Goal: Task Accomplishment & Management: Complete application form

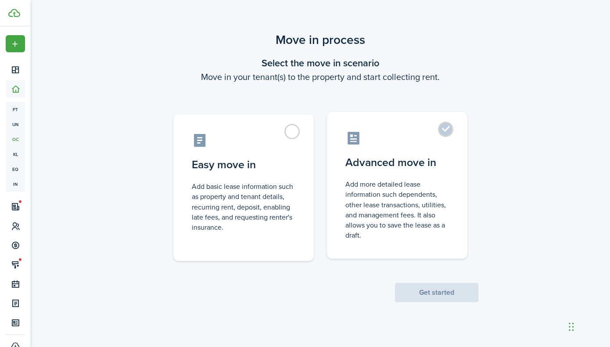
click at [441, 131] on label "Advanced move in Add more detailed lease information such dependents, other lea…" at bounding box center [397, 185] width 140 height 147
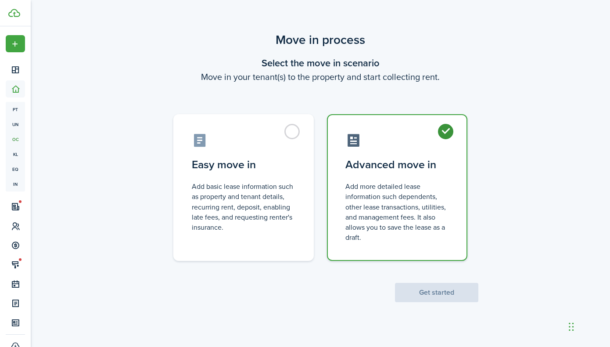
radio input "true"
click at [424, 291] on button "Get started" at bounding box center [436, 292] width 83 height 19
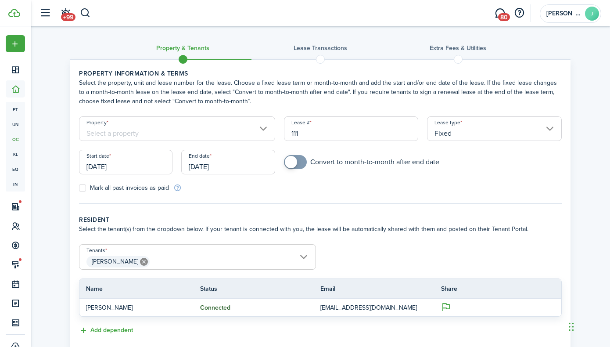
click at [108, 167] on input "[DATE]" at bounding box center [126, 162] width 94 height 25
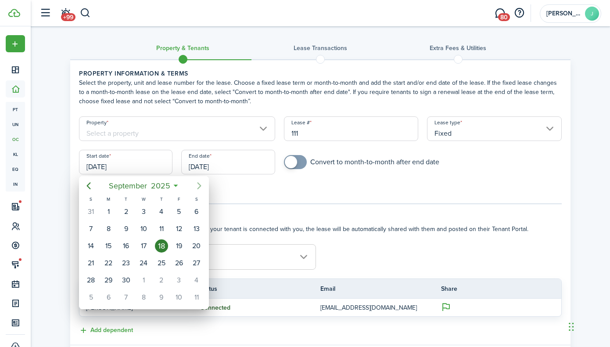
click at [195, 185] on icon "Next page" at bounding box center [199, 185] width 11 height 11
click at [196, 186] on icon "Next page" at bounding box center [199, 185] width 11 height 11
click at [197, 215] on div "1" at bounding box center [196, 211] width 13 height 13
type input "[DATE]"
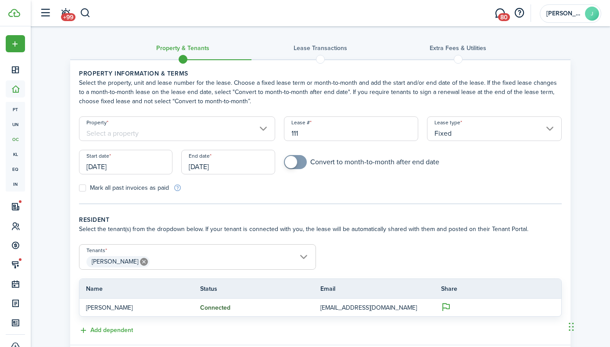
click at [222, 171] on input "[DATE]" at bounding box center [228, 162] width 94 height 25
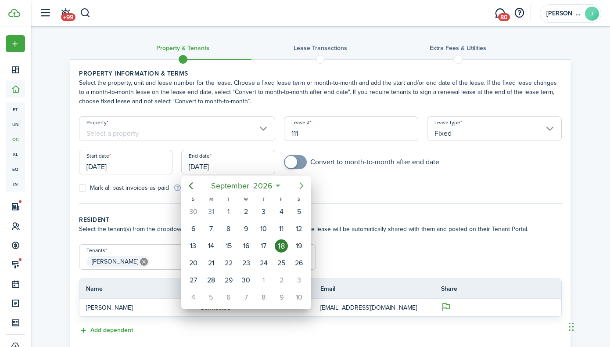
click at [303, 185] on icon "Next page" at bounding box center [302, 185] width 4 height 7
click at [190, 182] on icon "Previous page" at bounding box center [191, 185] width 11 height 11
click at [296, 279] on div "31" at bounding box center [298, 279] width 13 height 13
type input "[DATE]"
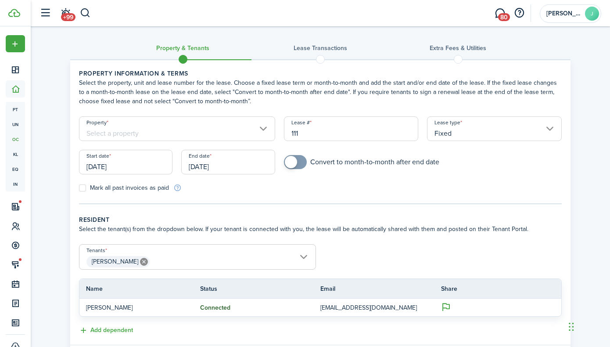
click at [262, 127] on input "Property" at bounding box center [177, 128] width 196 height 25
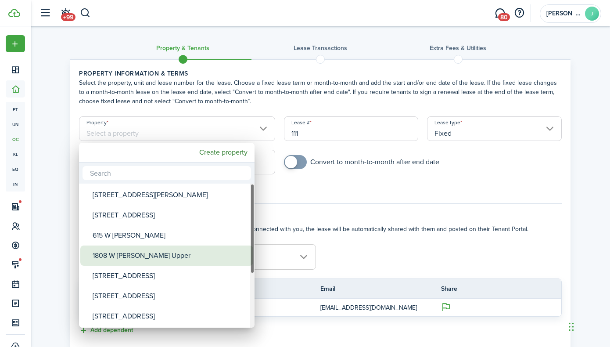
click at [221, 250] on div "1808 W [PERSON_NAME] Upper" at bounding box center [170, 255] width 155 height 20
type input "1808 W [PERSON_NAME] Upper"
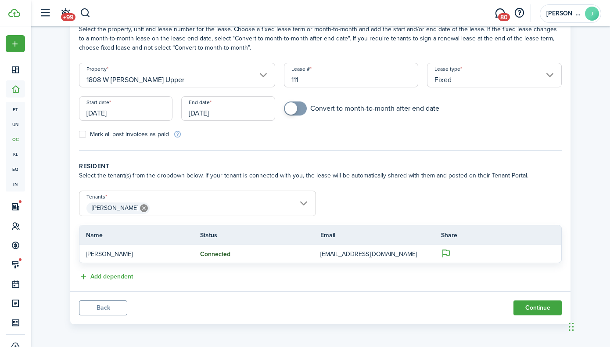
scroll to position [55, 0]
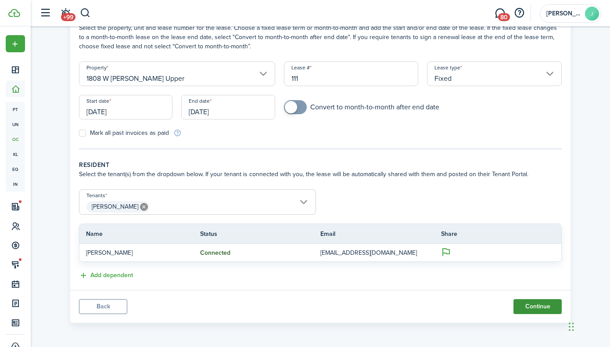
click at [521, 302] on button "Continue" at bounding box center [538, 306] width 48 height 15
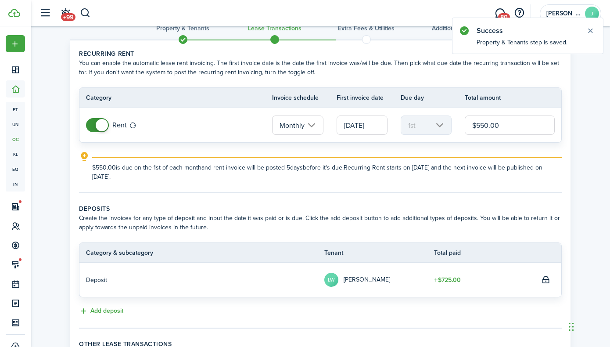
scroll to position [24, 0]
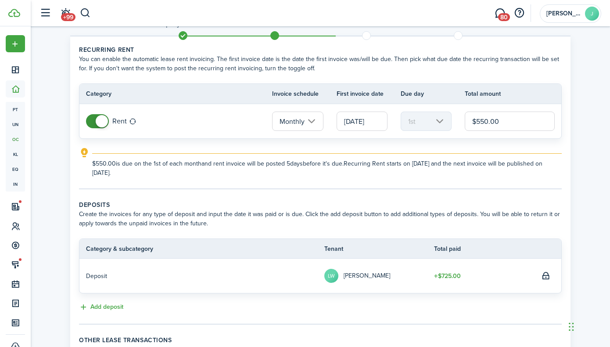
drag, startPoint x: 508, startPoint y: 122, endPoint x: 462, endPoint y: 116, distance: 46.6
click at [464, 116] on tr "Rent Monthly [DATE] 1st $550.00" at bounding box center [320, 121] width 482 height 34
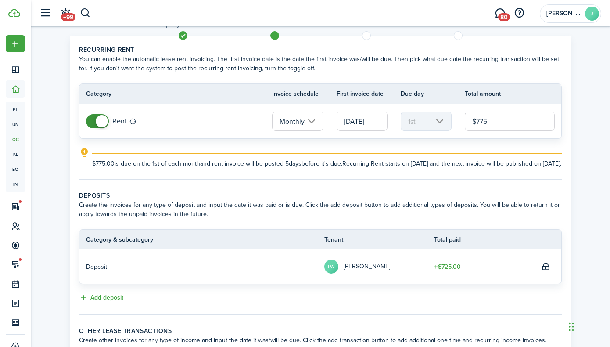
type input "$775.00"
click at [395, 180] on tc-wizard-step "Recurring rent You can enable the automatic lease rent invoicing. The first inv…" at bounding box center [320, 112] width 483 height 135
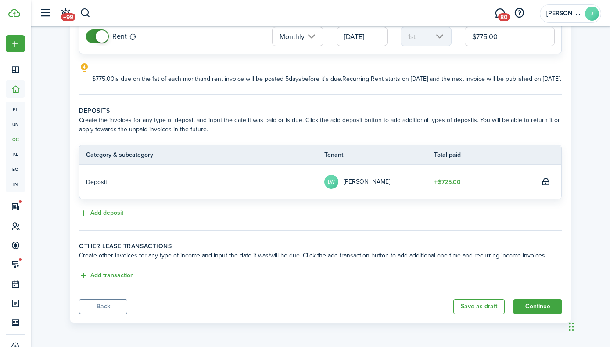
scroll to position [118, 0]
click at [529, 305] on button "Continue" at bounding box center [538, 306] width 48 height 15
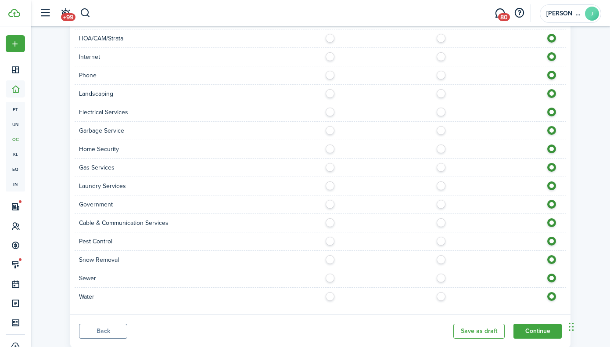
scroll to position [621, 0]
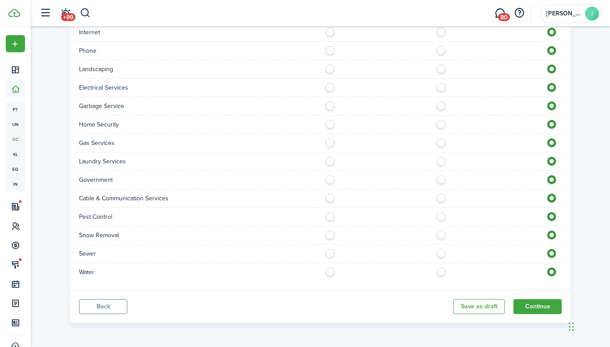
click at [331, 272] on label at bounding box center [332, 269] width 15 height 4
radio input "true"
click at [330, 253] on label at bounding box center [332, 251] width 15 height 4
radio input "true"
click at [328, 235] on label at bounding box center [332, 232] width 15 height 4
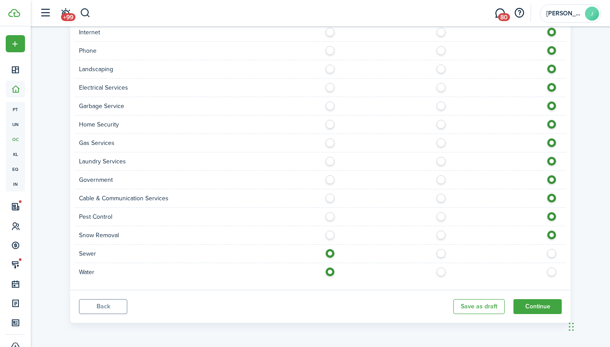
radio input "true"
click at [328, 216] on label at bounding box center [332, 214] width 15 height 4
radio input "true"
click at [446, 200] on div at bounding box center [443, 198] width 246 height 9
click at [442, 198] on label at bounding box center [443, 196] width 15 height 4
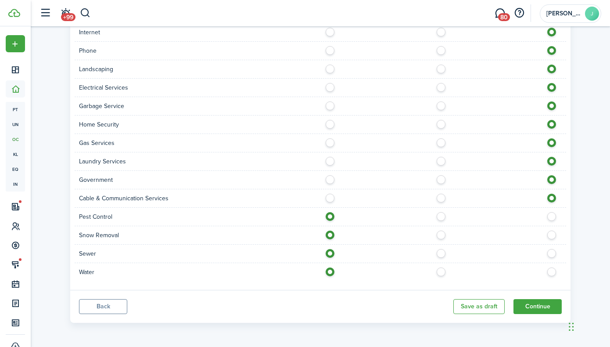
radio input "true"
click at [329, 180] on label at bounding box center [332, 177] width 15 height 4
radio input "true"
click at [443, 161] on label at bounding box center [443, 159] width 15 height 4
radio input "true"
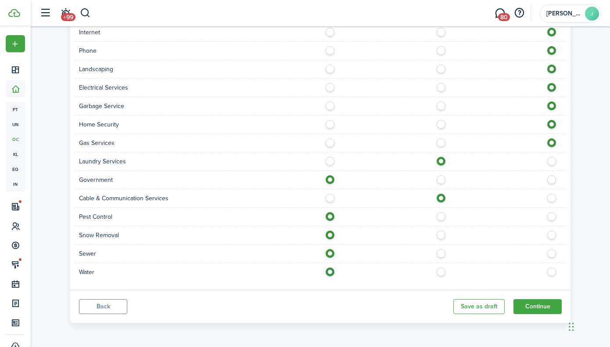
click at [443, 143] on label at bounding box center [443, 140] width 15 height 4
radio input "true"
click at [442, 122] on label at bounding box center [443, 122] width 15 height 4
radio input "true"
click at [331, 106] on label at bounding box center [332, 103] width 15 height 4
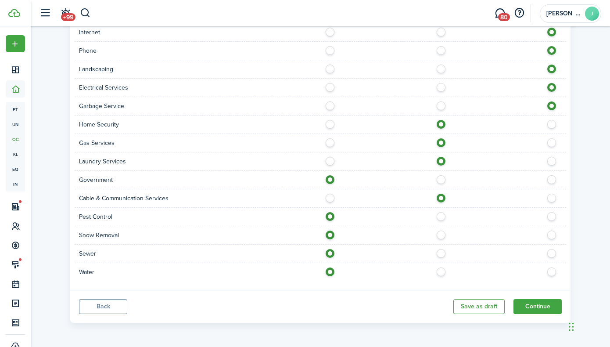
radio input "true"
click at [438, 92] on div "Electrical Services" at bounding box center [321, 88] width 492 height 18
click at [440, 87] on label at bounding box center [443, 85] width 15 height 4
radio input "true"
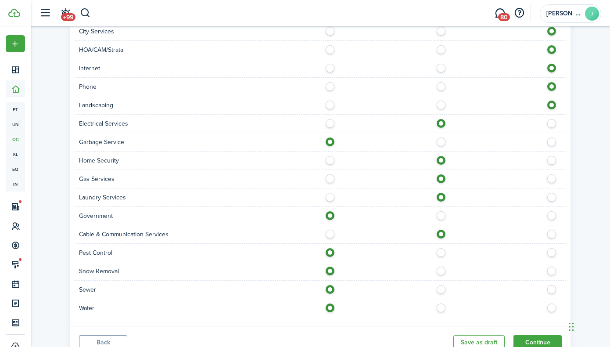
scroll to position [585, 0]
click at [331, 105] on label at bounding box center [332, 103] width 15 height 4
radio input "true"
click at [446, 88] on div at bounding box center [443, 87] width 246 height 9
click at [441, 87] on label at bounding box center [443, 85] width 15 height 4
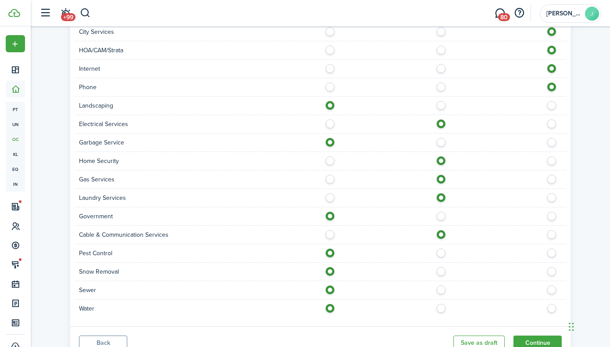
radio input "true"
click at [442, 67] on label at bounding box center [443, 66] width 15 height 4
radio input "true"
click at [330, 50] on label at bounding box center [332, 48] width 15 height 4
radio input "true"
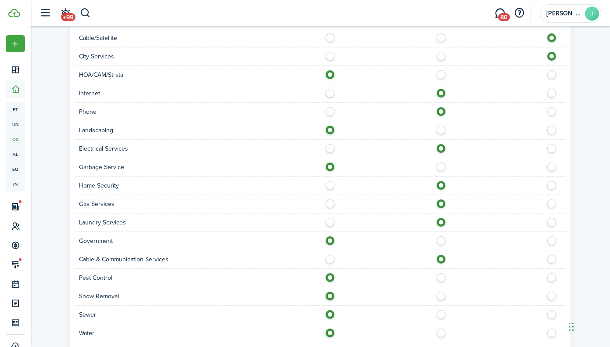
scroll to position [558, 0]
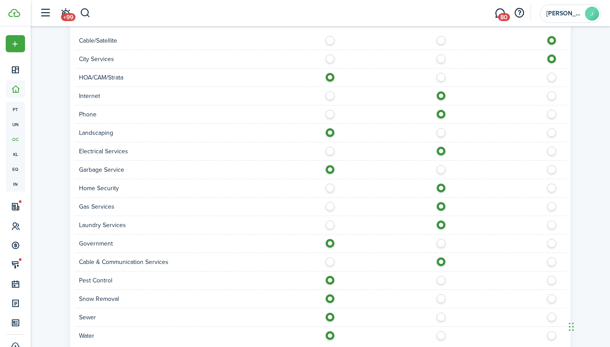
click at [331, 59] on label at bounding box center [332, 56] width 15 height 4
radio input "true"
click at [443, 40] on label at bounding box center [443, 38] width 15 height 4
radio input "true"
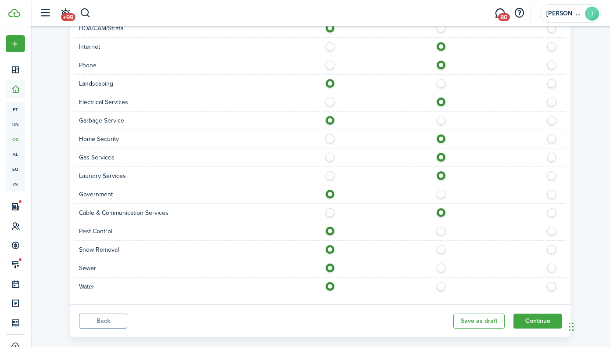
scroll to position [621, 0]
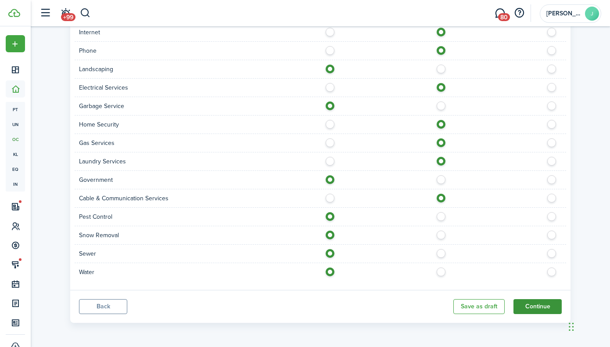
click at [545, 306] on button "Continue" at bounding box center [538, 306] width 48 height 15
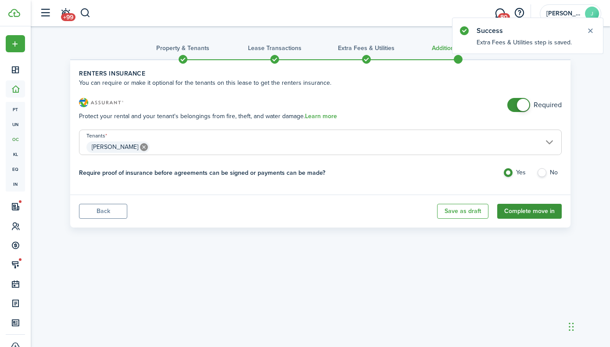
click at [516, 211] on button "Complete move in" at bounding box center [529, 211] width 65 height 15
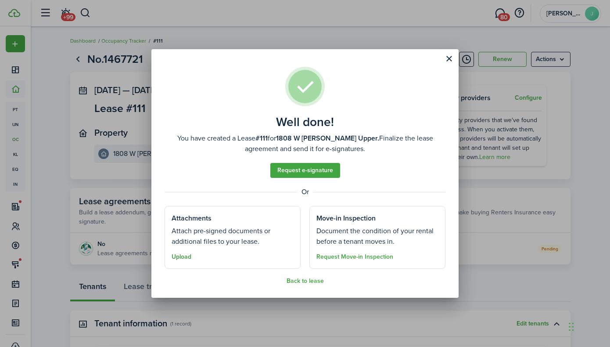
click at [185, 256] on button "Upload" at bounding box center [182, 256] width 20 height 7
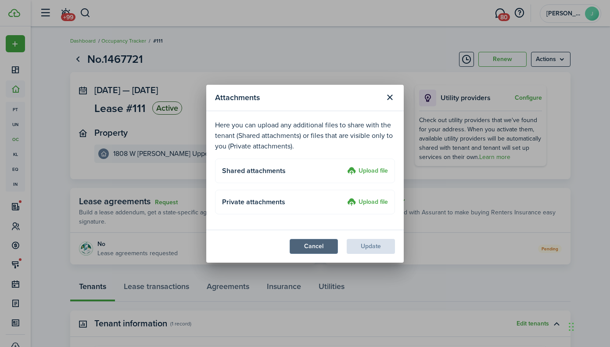
click at [327, 245] on button "Cancel" at bounding box center [314, 246] width 48 height 15
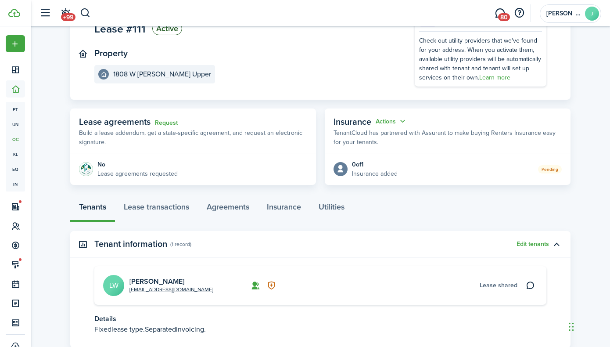
scroll to position [101, 0]
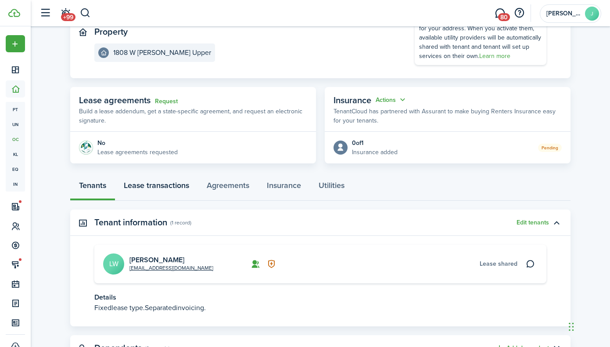
click at [174, 184] on link "Lease transactions" at bounding box center [156, 187] width 83 height 26
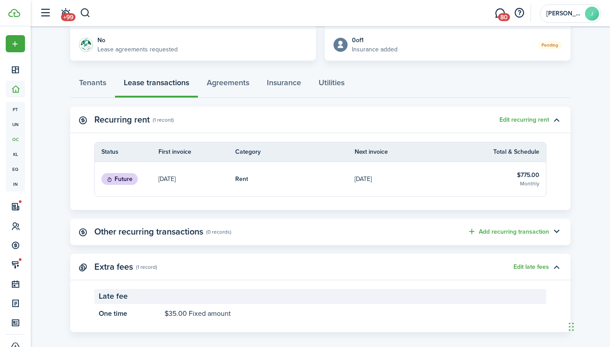
scroll to position [212, 0]
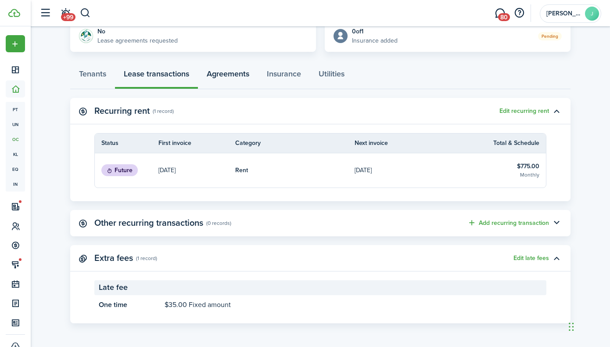
click at [230, 68] on link "Agreements" at bounding box center [228, 76] width 60 height 26
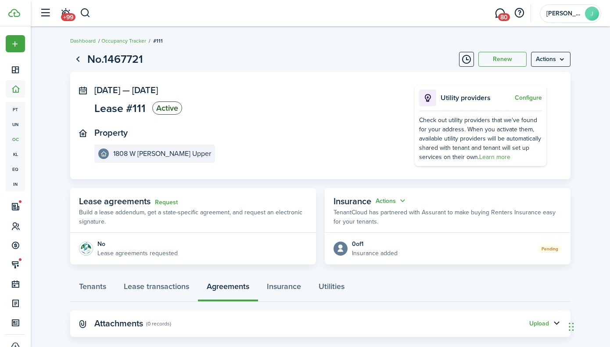
scroll to position [14, 0]
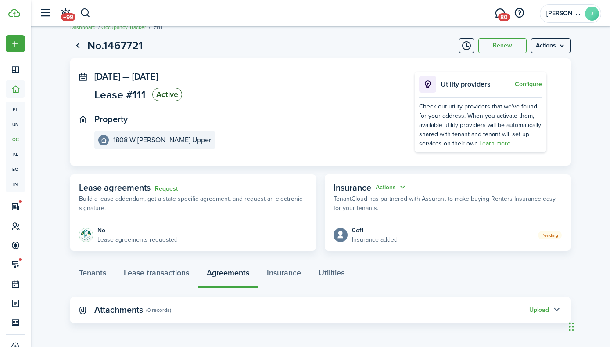
click at [553, 306] on button "button" at bounding box center [556, 309] width 15 height 15
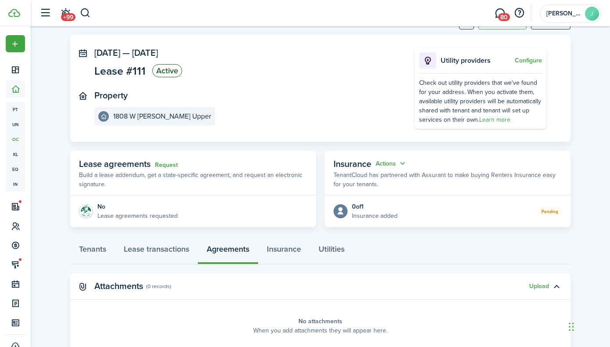
scroll to position [0, 0]
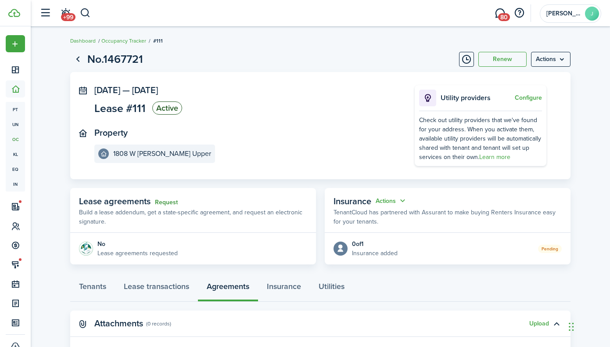
click at [169, 201] on link "Request" at bounding box center [166, 202] width 23 height 7
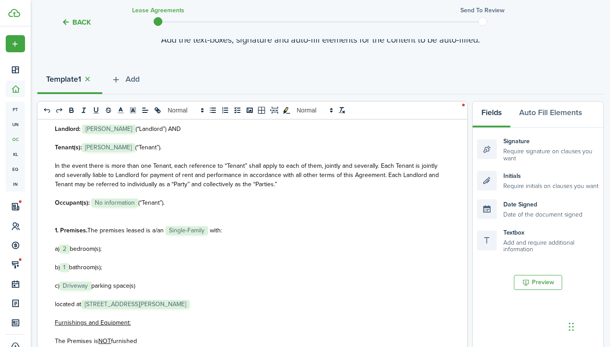
scroll to position [115, 0]
click at [137, 203] on span "No information" at bounding box center [114, 202] width 47 height 9
click at [210, 229] on span "with:" at bounding box center [216, 229] width 12 height 9
click at [70, 248] on span "bedroom(s);" at bounding box center [86, 247] width 32 height 9
click at [74, 268] on span "bathroom(s);" at bounding box center [85, 266] width 33 height 9
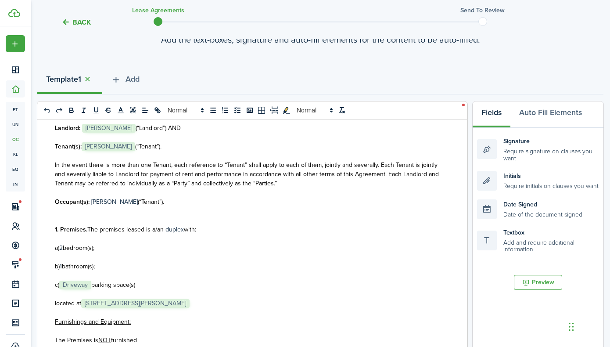
click at [94, 286] on span "parking space(s)" at bounding box center [113, 284] width 44 height 9
click at [121, 283] on p "c) ﻿One parking space(s)" at bounding box center [249, 284] width 389 height 9
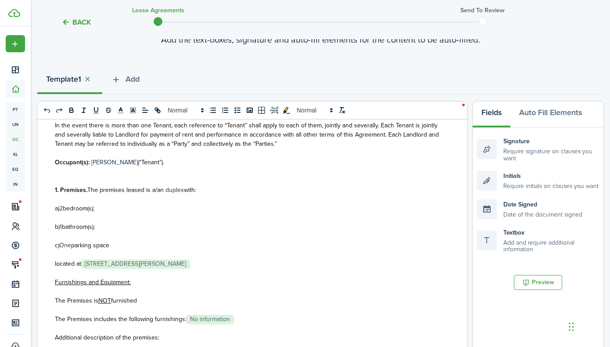
scroll to position [162, 0]
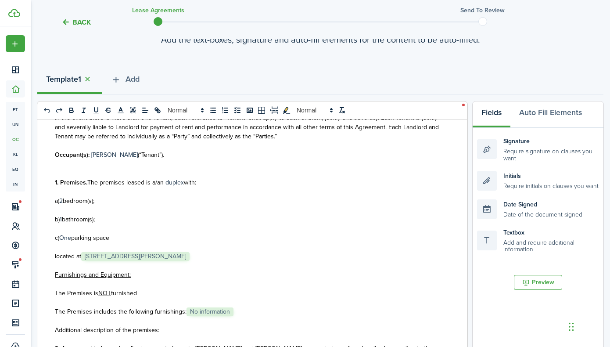
click at [223, 255] on p "located at ﻿ [STREET_ADDRESS][PERSON_NAME] ﻿" at bounding box center [249, 256] width 389 height 9
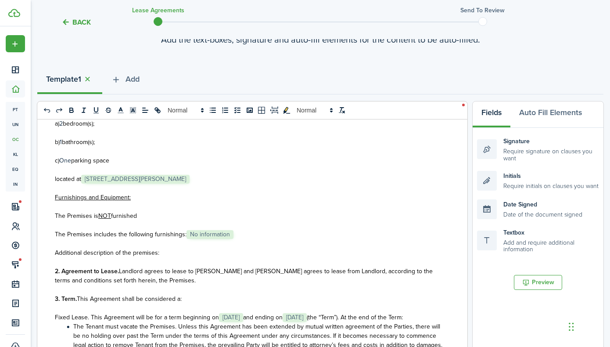
scroll to position [249, 0]
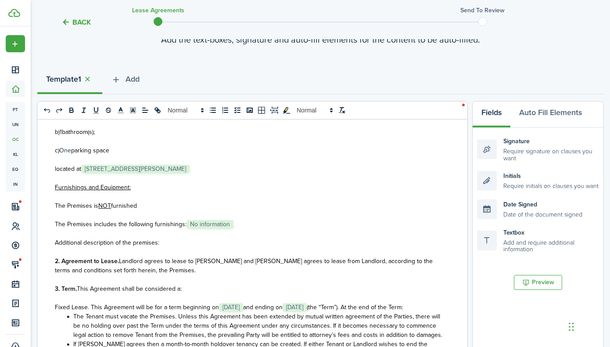
click at [239, 223] on p "The Premises includes the following furnishings: ﻿ No information ﻿" at bounding box center [249, 224] width 389 height 9
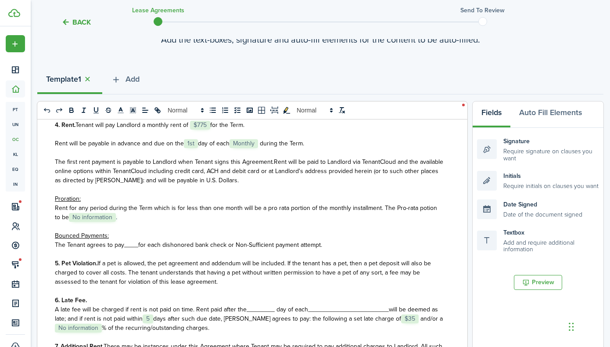
scroll to position [481, 0]
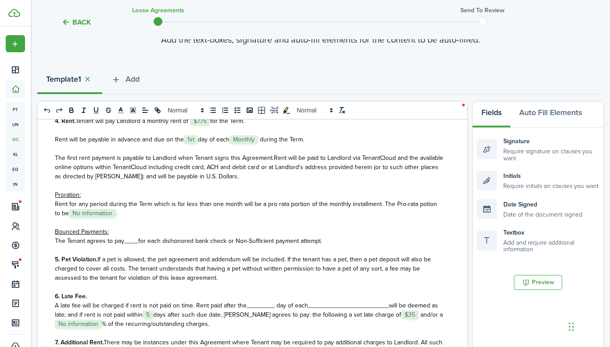
click at [119, 218] on p "Rent for any period during the Term which is for less than one month will be a …" at bounding box center [249, 208] width 389 height 18
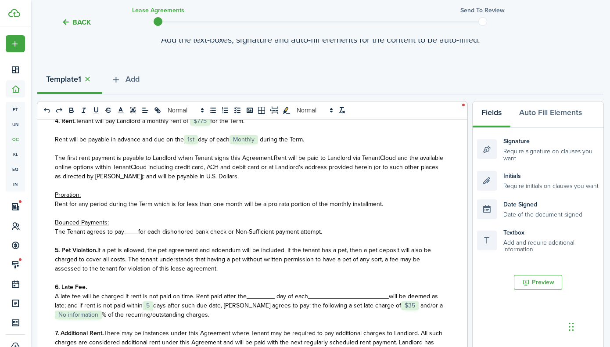
click at [138, 235] on span "____" at bounding box center [131, 231] width 14 height 9
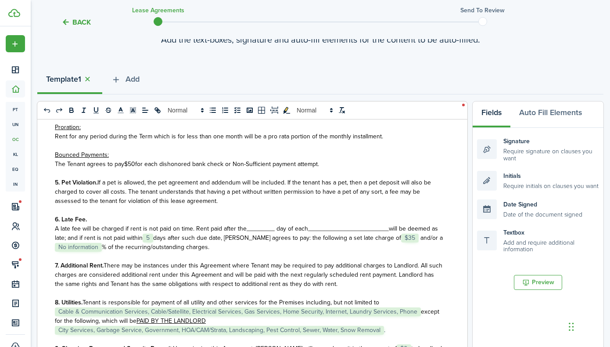
scroll to position [551, 0]
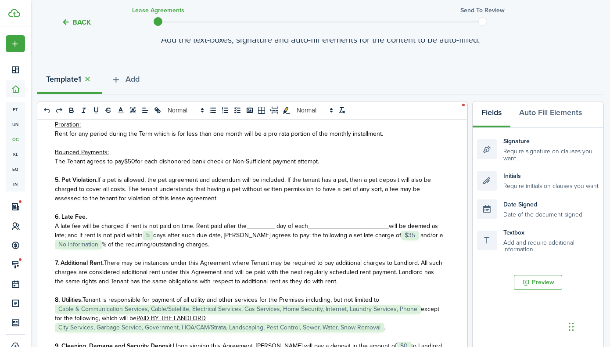
click at [273, 227] on span "A late fee will be charged if rent is not paid on time. Rent paid after the____…" at bounding box center [181, 225] width 253 height 9
click at [367, 228] on span "_______________________" at bounding box center [331, 225] width 81 height 9
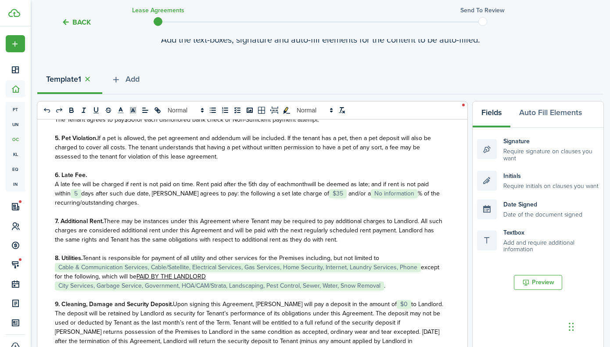
scroll to position [592, 0]
click at [399, 198] on span "% of the recurring/outstanding charges." at bounding box center [247, 199] width 385 height 18
click at [419, 196] on p "A late fee will be charged if rent is not paid on time. Rent paid after the 5th…" at bounding box center [249, 194] width 389 height 28
click at [414, 196] on span "and recurring/outstanding charges." at bounding box center [237, 199] width 364 height 18
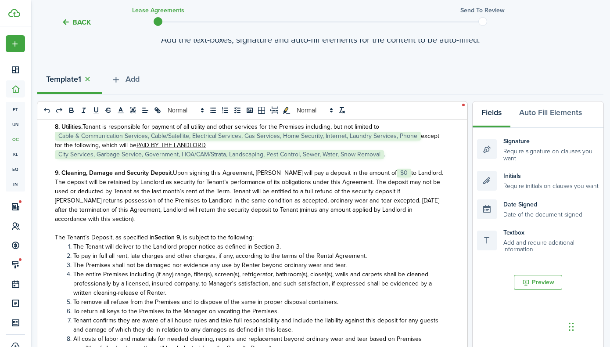
scroll to position [717, 0]
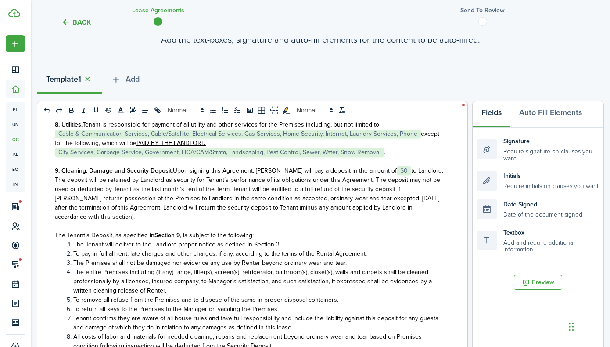
click at [382, 171] on span "to Landlord. The deposit will be retained by Landlord as security for Tenant’s …" at bounding box center [249, 193] width 389 height 55
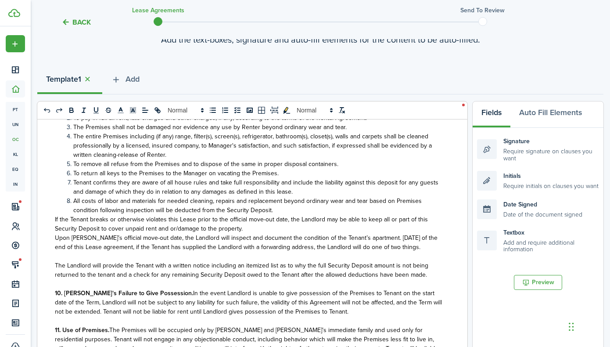
scroll to position [856, 0]
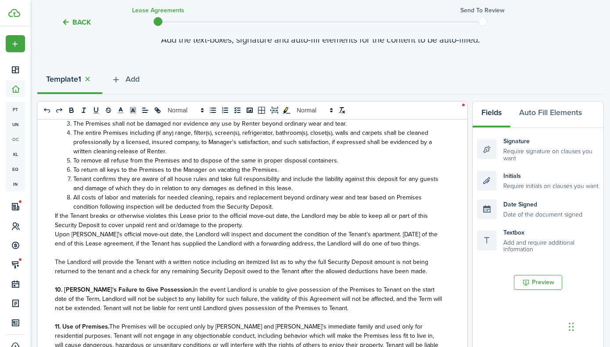
click at [283, 202] on li "All costs of labor and materials for needed cleaning, repairs and replacement b…" at bounding box center [253, 202] width 379 height 18
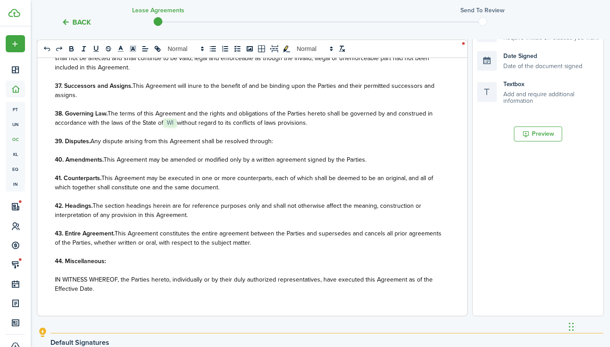
scroll to position [225, 0]
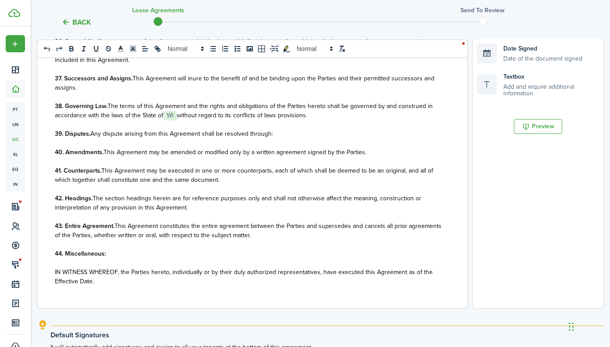
click at [198, 280] on div "State of ﻿ WI ﻿ LEASE AGREEMENT ___________________ This Lease Agreement (this …" at bounding box center [249, 136] width 424 height 345
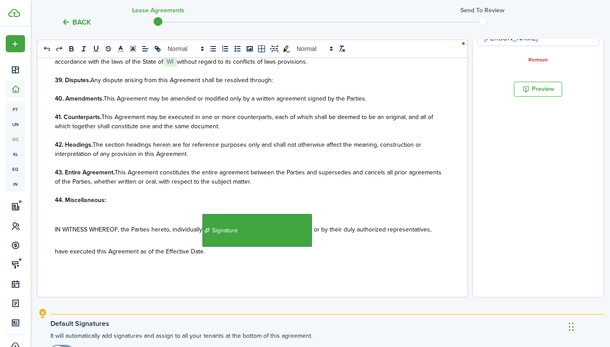
scroll to position [239, 0]
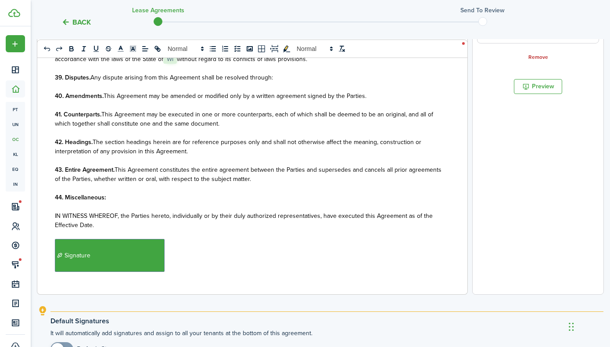
click at [186, 253] on p "﻿ Signature ﻿" at bounding box center [249, 255] width 389 height 33
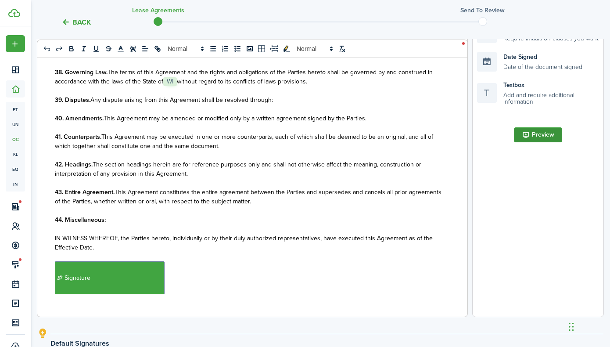
scroll to position [215, 0]
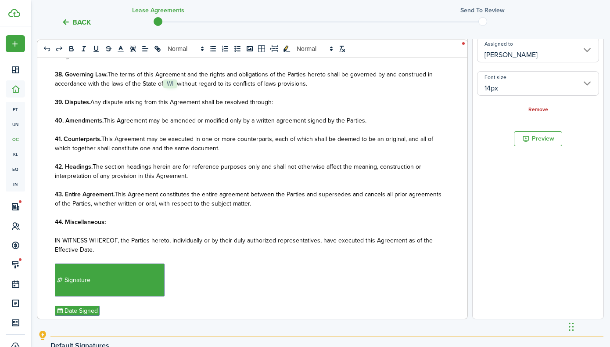
click at [191, 271] on p "﻿ Signature" at bounding box center [249, 279] width 389 height 33
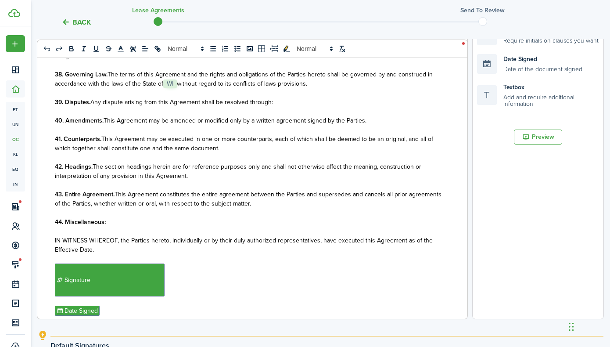
click at [166, 276] on p "﻿ Signature" at bounding box center [249, 279] width 389 height 33
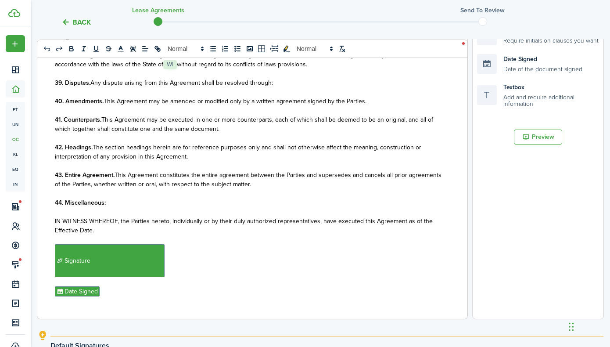
click at [172, 262] on p "﻿ Signature" at bounding box center [249, 260] width 389 height 33
click at [168, 262] on p "﻿ Signature" at bounding box center [249, 260] width 389 height 33
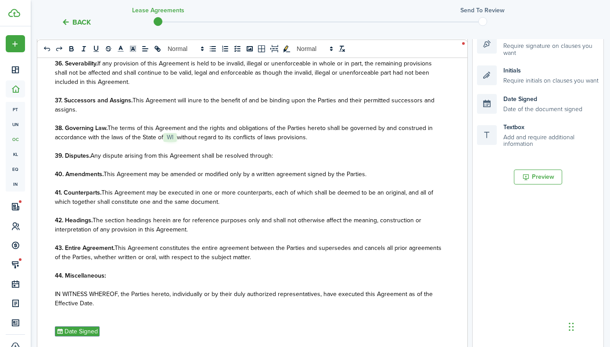
scroll to position [173, 0]
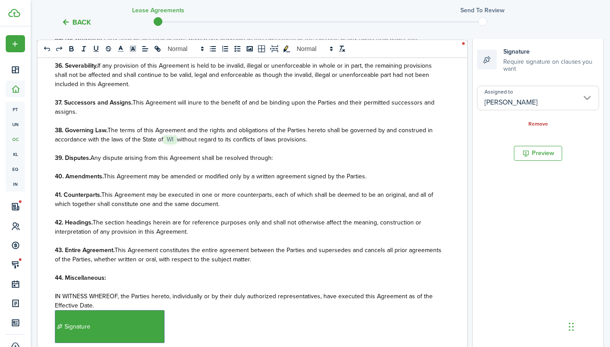
click at [144, 294] on p "IN WITNESS WHEREOF, the Parties hereto, individually﻿﻿ or by their duly authori…" at bounding box center [249, 300] width 389 height 18
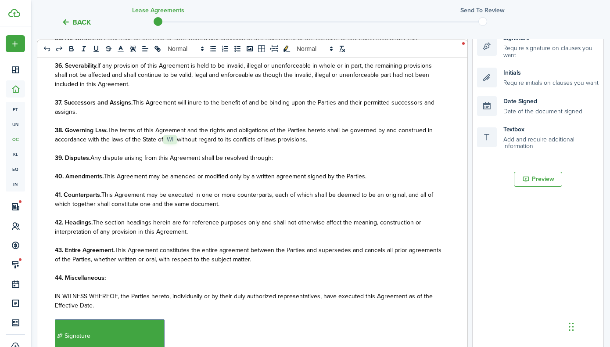
click at [171, 319] on p "﻿ Signature ﻿" at bounding box center [249, 335] width 389 height 33
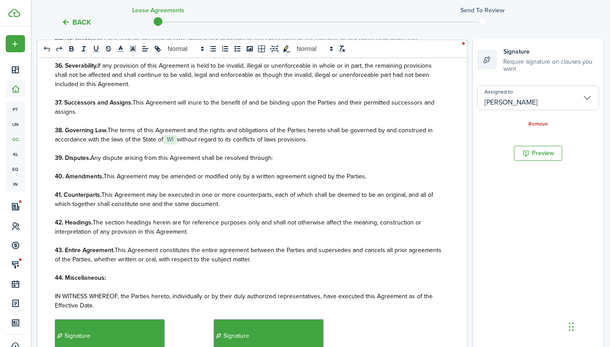
click at [580, 97] on input "[PERSON_NAME]" at bounding box center [538, 98] width 122 height 25
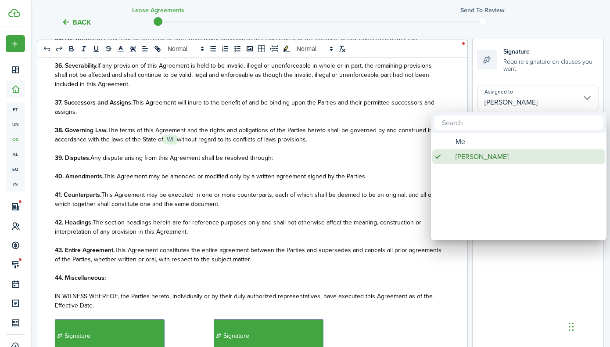
click at [515, 150] on div "[PERSON_NAME]" at bounding box center [522, 156] width 155 height 15
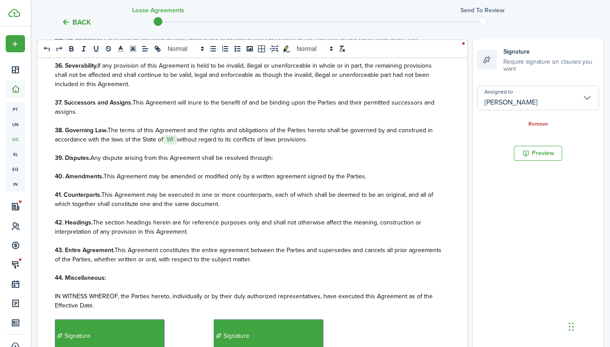
click at [572, 100] on input "[PERSON_NAME]" at bounding box center [538, 98] width 122 height 25
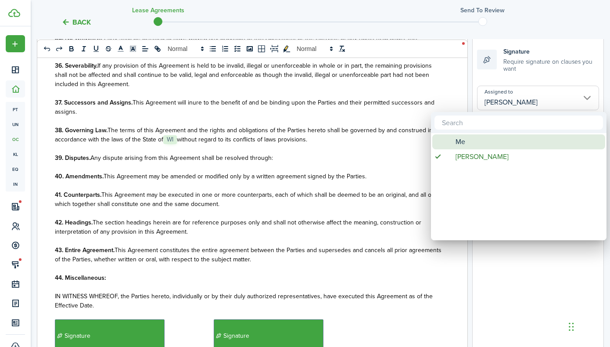
click at [516, 143] on div "Me" at bounding box center [522, 141] width 155 height 15
type input "Me"
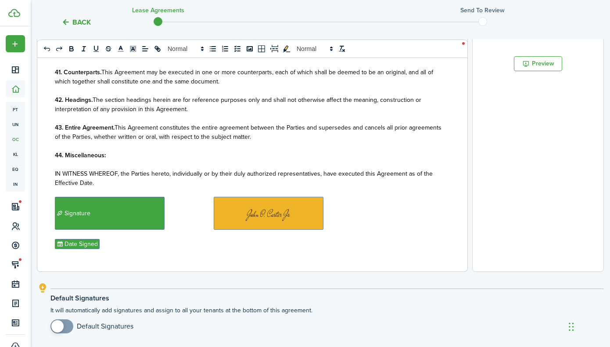
scroll to position [266, 0]
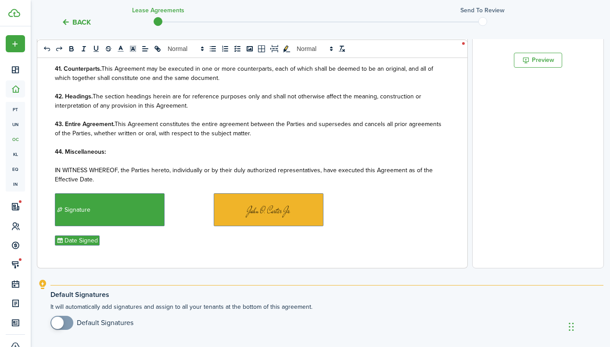
click at [124, 235] on p "﻿ Date Signed ﻿" at bounding box center [249, 240] width 389 height 10
click at [196, 201] on p "﻿ Signature ﻿﻿ ﻿" at bounding box center [249, 209] width 389 height 33
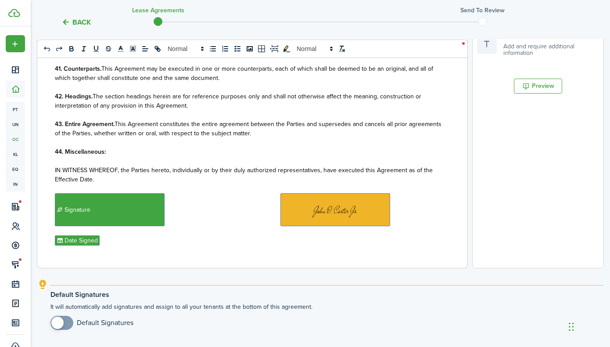
click at [110, 235] on p "﻿ Date Signed ﻿" at bounding box center [249, 240] width 389 height 10
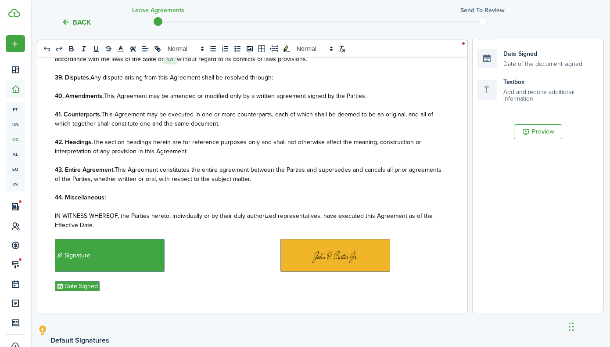
scroll to position [221, 0]
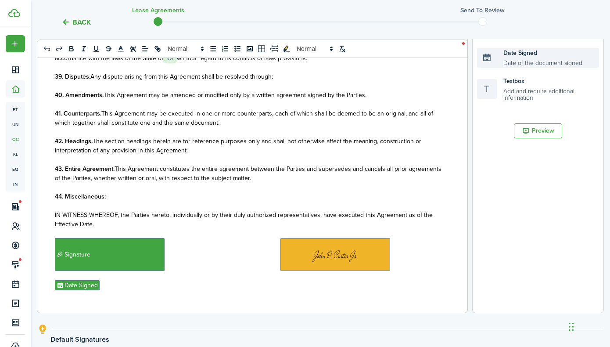
drag, startPoint x: 507, startPoint y: 60, endPoint x: 501, endPoint y: 63, distance: 6.7
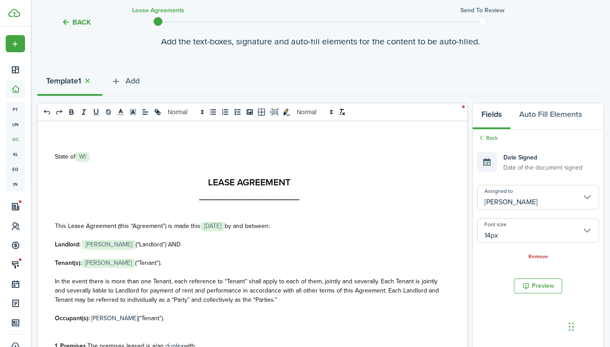
scroll to position [0, 0]
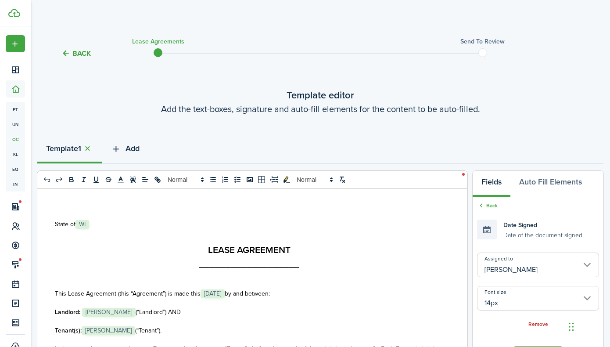
click at [120, 149] on icon "button" at bounding box center [116, 149] width 10 height 10
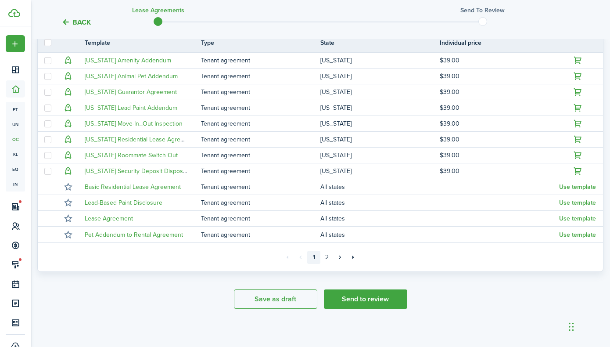
scroll to position [208, 0]
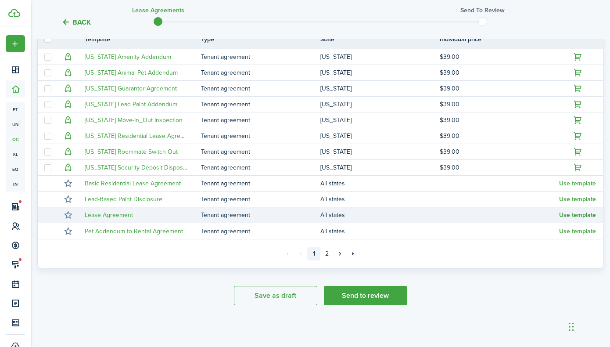
click at [575, 214] on button "Use template" at bounding box center [577, 215] width 37 height 7
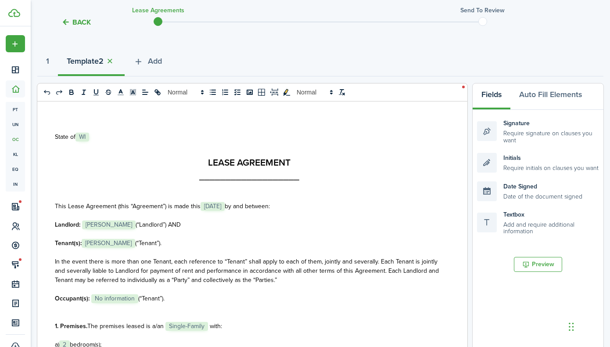
scroll to position [0, 0]
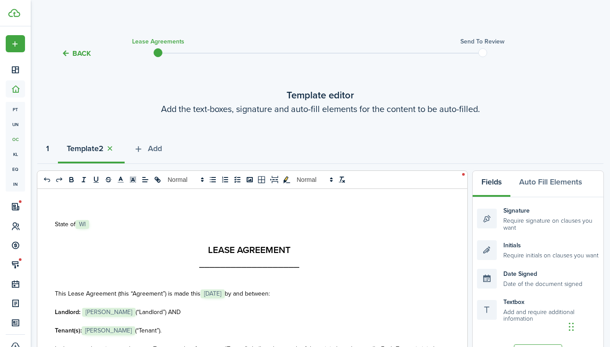
click at [51, 150] on button "1" at bounding box center [47, 150] width 21 height 26
click at [116, 151] on strong "2" at bounding box center [113, 149] width 5 height 12
click at [114, 148] on button "button" at bounding box center [110, 149] width 12 height 10
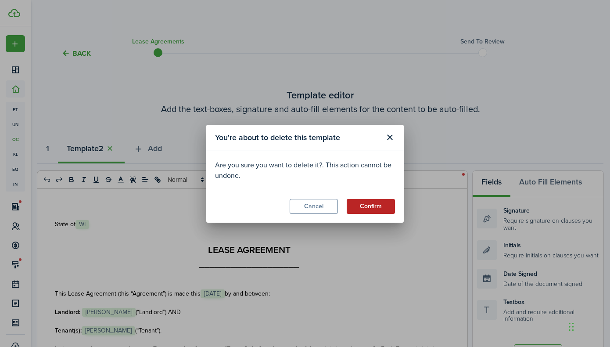
click at [364, 209] on button "Confirm" at bounding box center [371, 206] width 48 height 15
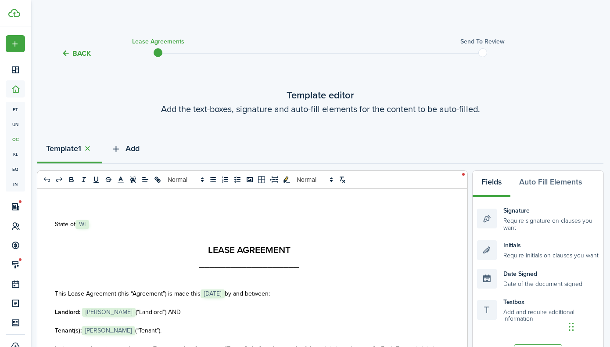
click at [131, 150] on span "Add" at bounding box center [133, 149] width 14 height 12
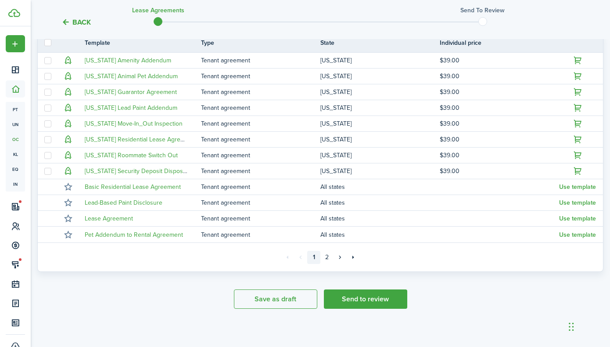
scroll to position [208, 0]
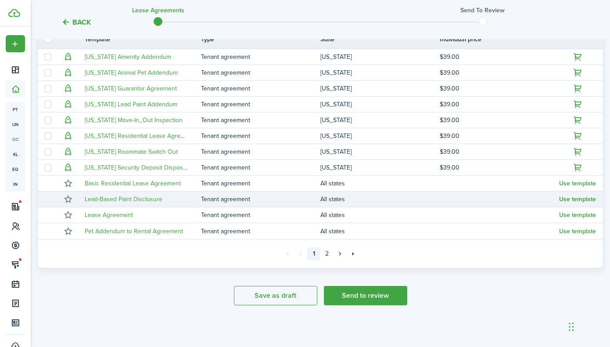
click at [578, 199] on button "Use template" at bounding box center [577, 199] width 37 height 7
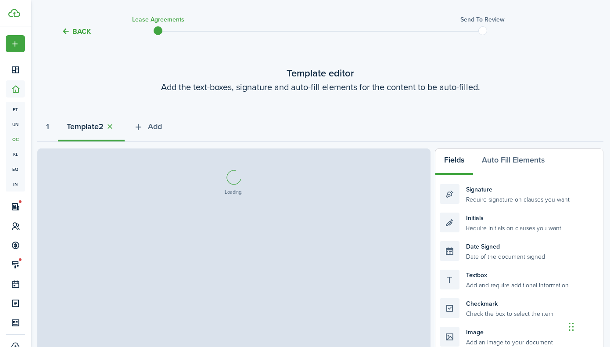
scroll to position [0, 0]
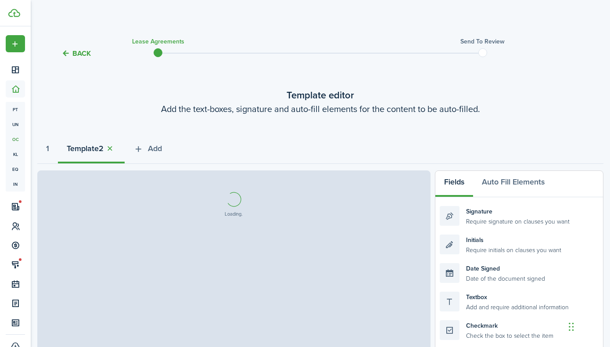
select select "fit"
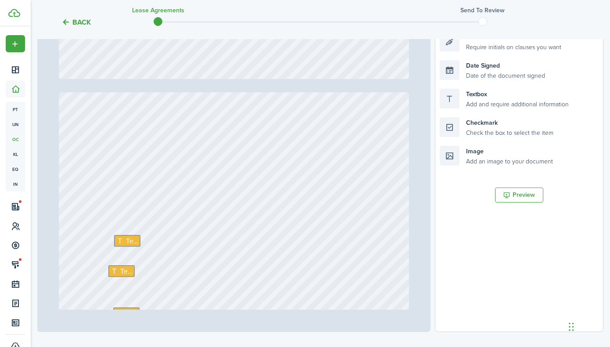
scroll to position [9421, 0]
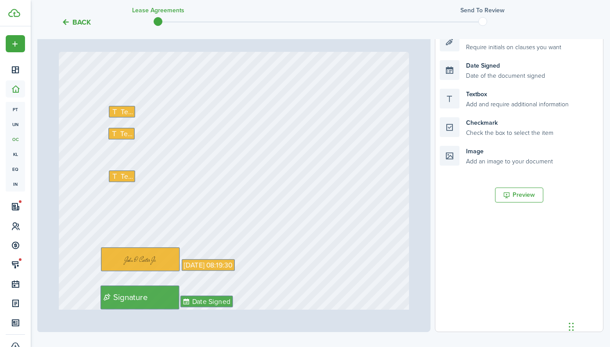
type input "21"
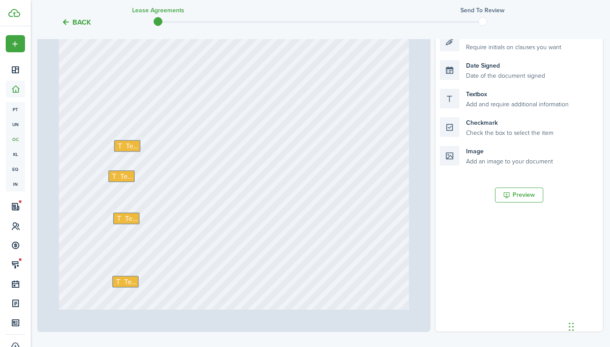
scroll to position [9515, 0]
click at [137, 222] on div "Text" at bounding box center [126, 221] width 26 height 12
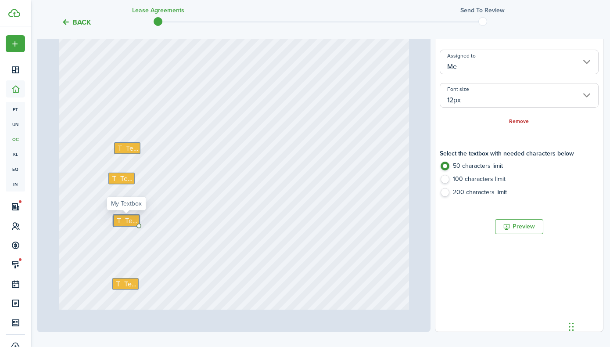
click at [130, 220] on span "Text" at bounding box center [131, 220] width 12 height 11
click at [496, 66] on input "Me" at bounding box center [519, 62] width 159 height 25
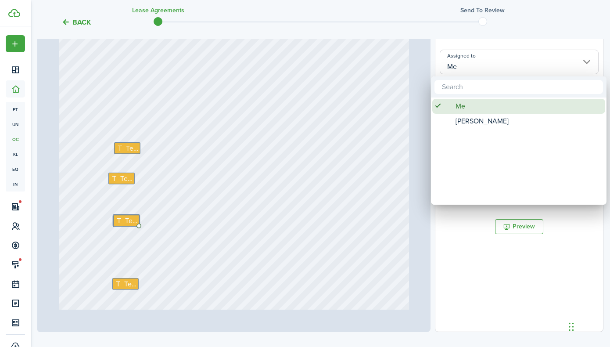
click at [467, 106] on div "Me" at bounding box center [522, 106] width 155 height 15
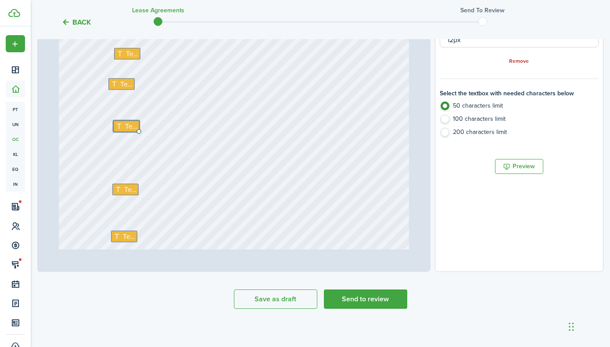
scroll to position [266, 0]
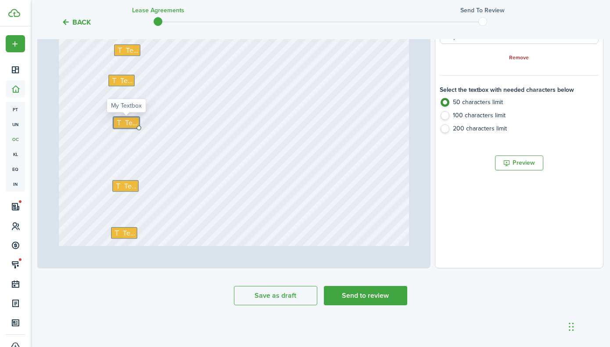
click at [124, 122] on icon at bounding box center [119, 122] width 9 height 7
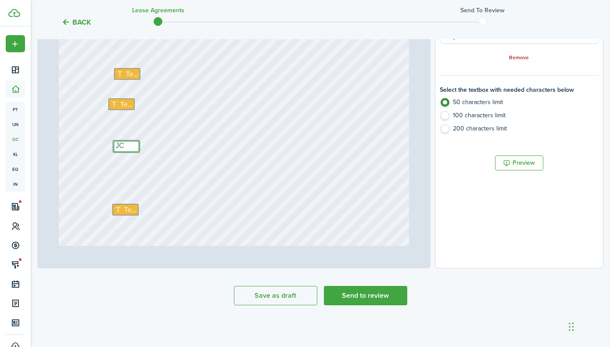
scroll to position [9495, 0]
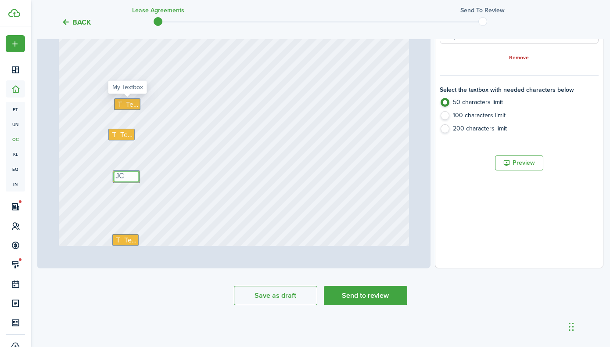
type textarea "JC"
click at [131, 104] on span "Text" at bounding box center [132, 104] width 12 height 11
type textarea "B"
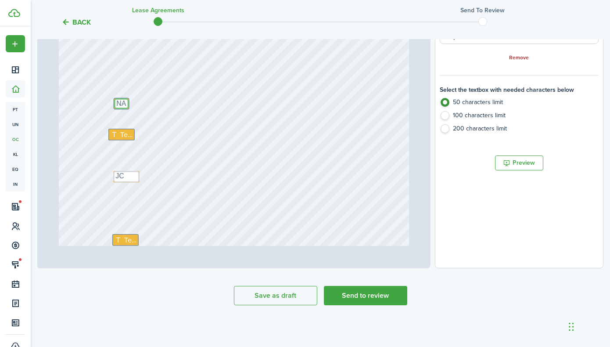
type textarea "NA"
click at [122, 133] on span "Text" at bounding box center [126, 135] width 12 height 11
click at [123, 134] on span "Text" at bounding box center [126, 135] width 12 height 11
type textarea "B"
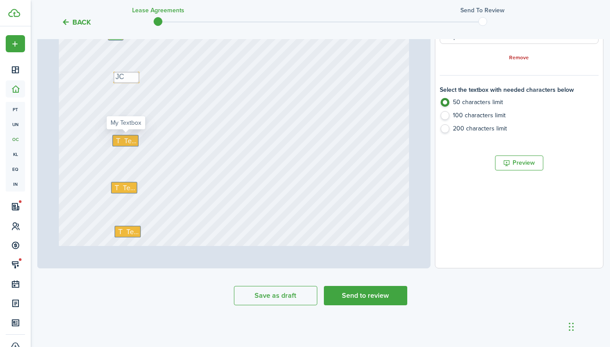
scroll to position [9596, 0]
type textarea "NA"
click at [132, 141] on span "Text" at bounding box center [130, 139] width 12 height 11
type textarea "NA"
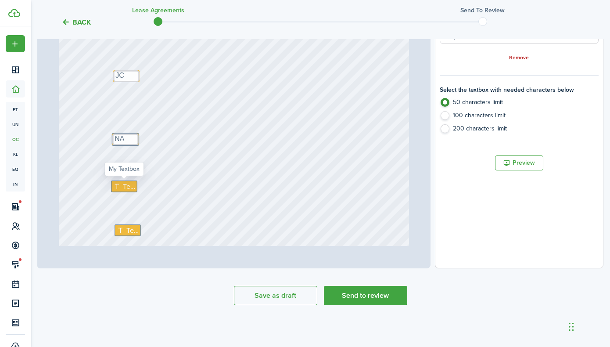
click at [125, 185] on span "Text" at bounding box center [128, 186] width 12 height 11
type textarea "NA"
click at [133, 158] on span "Text" at bounding box center [132, 157] width 12 height 11
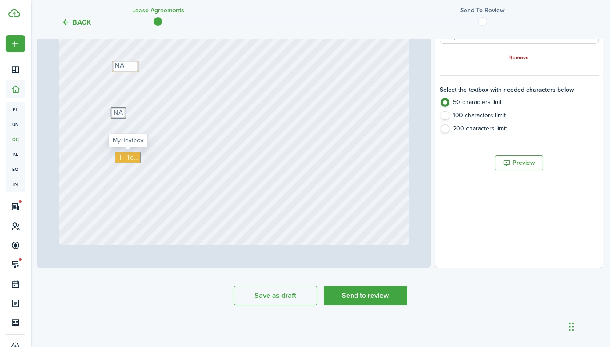
click at [133, 158] on span "Text" at bounding box center [132, 157] width 12 height 11
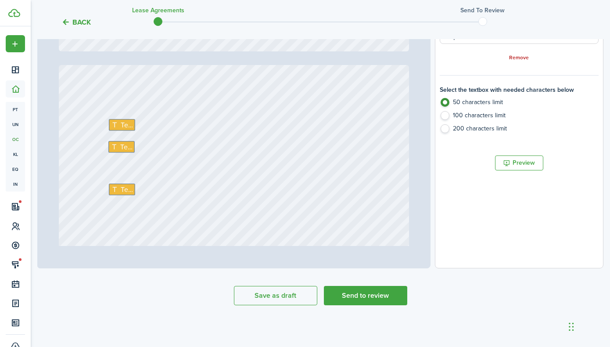
scroll to position [9889, 0]
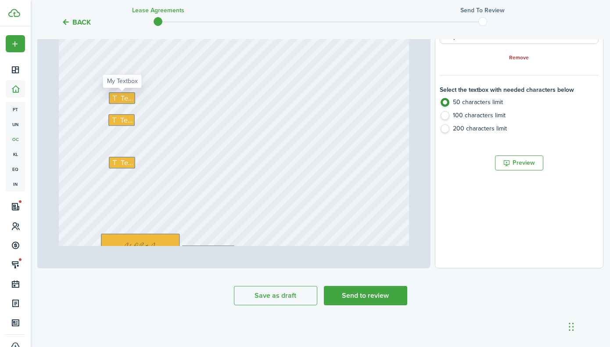
type textarea "JC"
click at [129, 99] on span "Text" at bounding box center [127, 98] width 12 height 11
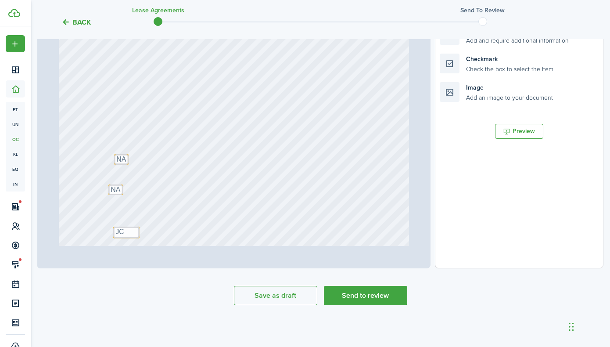
type input "21"
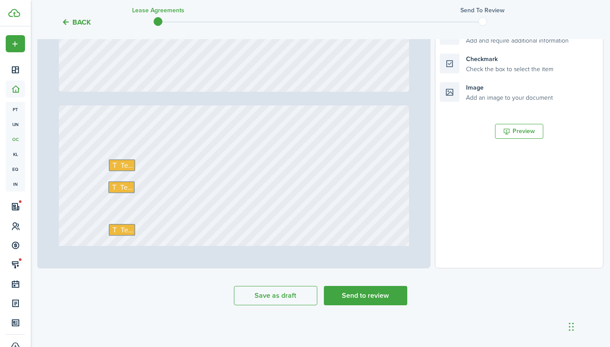
scroll to position [9820, 0]
click at [130, 166] on span "Text" at bounding box center [127, 167] width 12 height 11
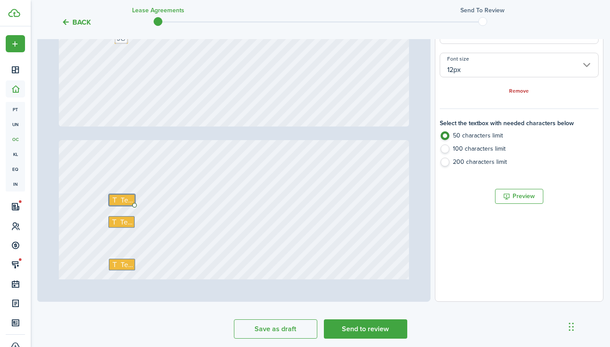
scroll to position [203, 0]
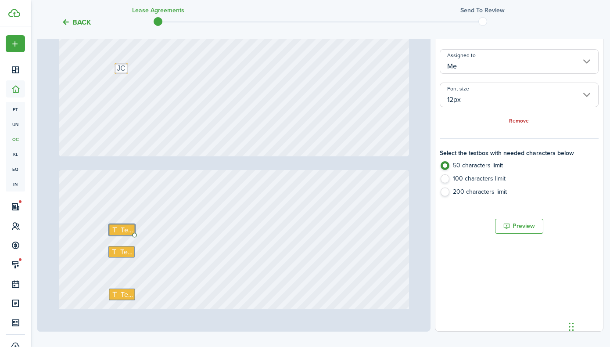
click at [532, 67] on input "Me" at bounding box center [519, 61] width 159 height 25
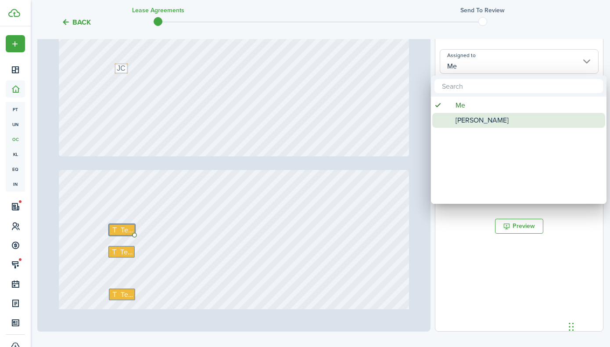
click at [512, 119] on div "[PERSON_NAME]" at bounding box center [522, 120] width 155 height 15
type input "[PERSON_NAME]"
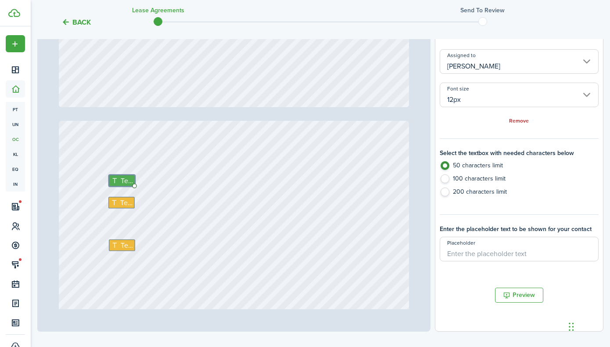
scroll to position [9881, 0]
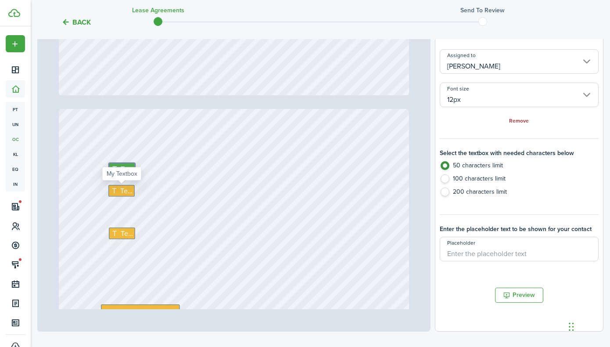
click at [125, 195] on span "Text" at bounding box center [126, 190] width 12 height 11
type input "Me"
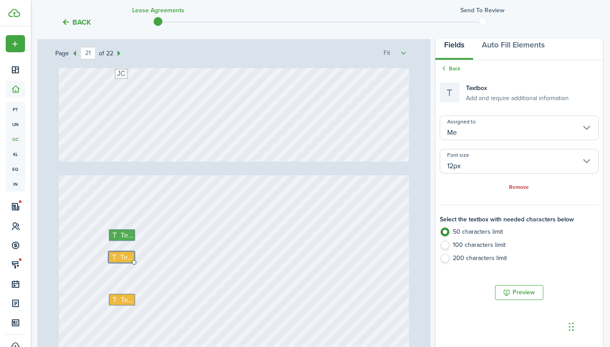
scroll to position [136, 0]
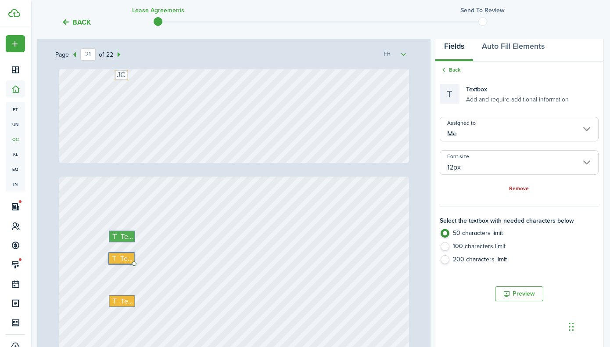
click at [481, 136] on input "Me" at bounding box center [519, 129] width 159 height 25
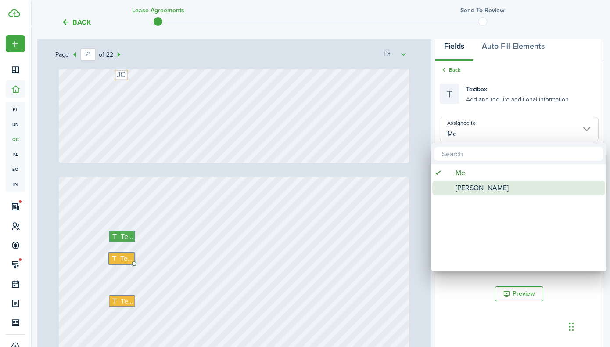
click at [469, 188] on span "[PERSON_NAME]" at bounding box center [482, 187] width 53 height 15
type input "[PERSON_NAME]"
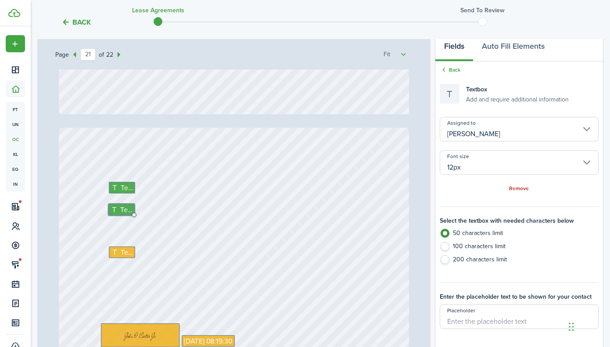
type input "22"
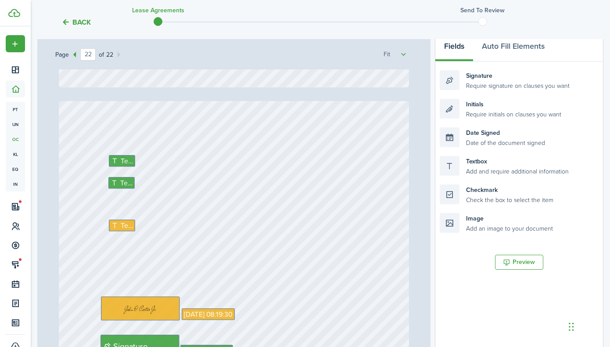
scroll to position [9976, 0]
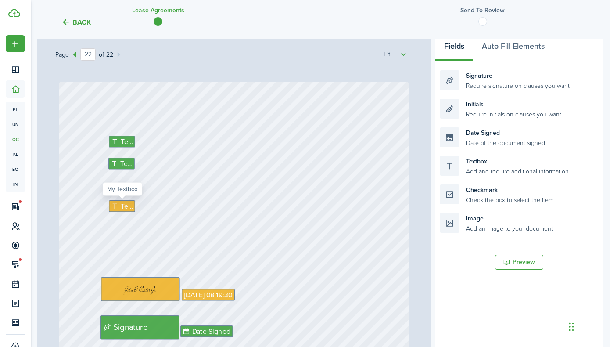
click at [130, 206] on span "Text" at bounding box center [127, 206] width 12 height 11
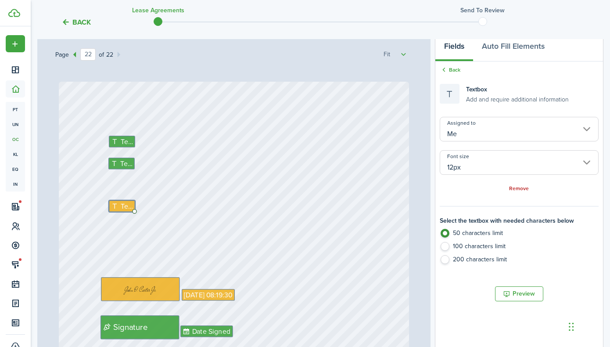
click at [486, 127] on input "Me" at bounding box center [519, 129] width 159 height 25
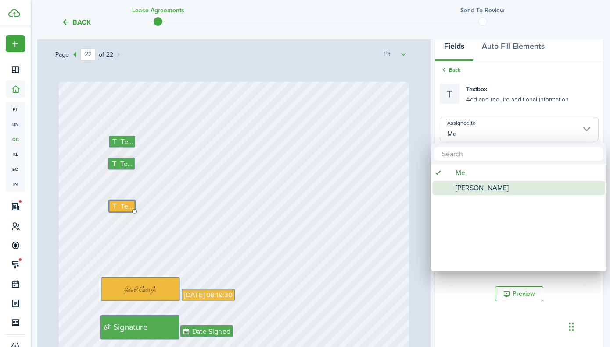
click at [469, 187] on span "[PERSON_NAME]" at bounding box center [482, 187] width 53 height 15
type input "[PERSON_NAME]"
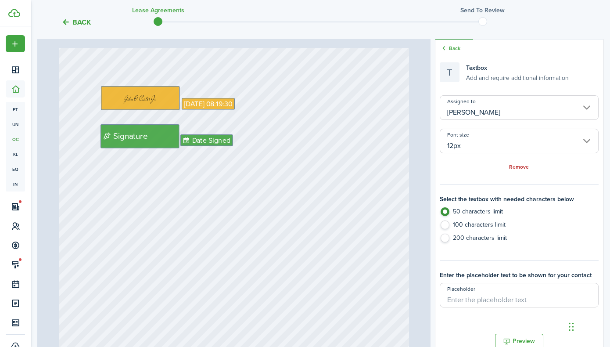
scroll to position [0, 0]
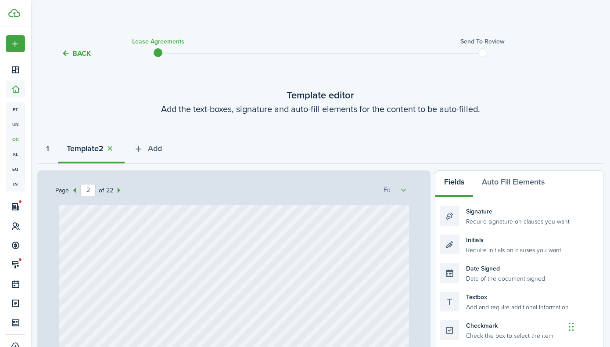
type input "1"
click at [144, 150] on icon "button" at bounding box center [138, 149] width 10 height 10
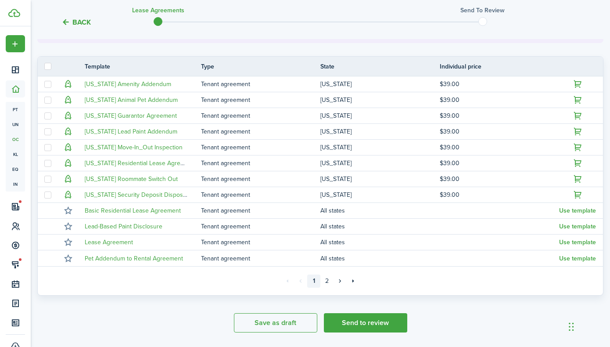
scroll to position [192, 0]
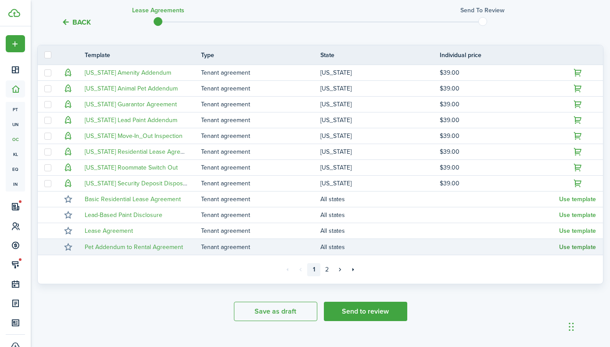
click at [573, 247] on button "Use template" at bounding box center [577, 247] width 37 height 7
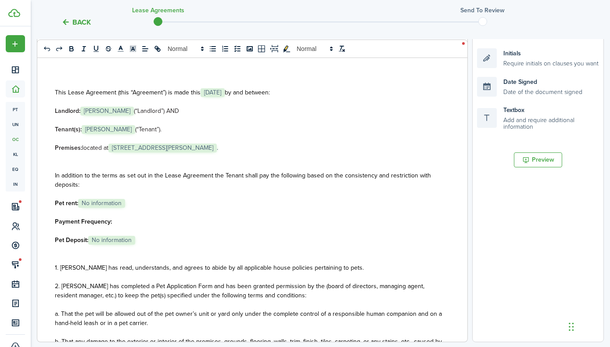
select select "fit"
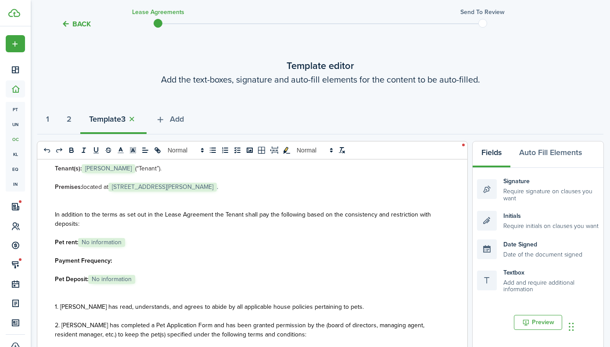
scroll to position [131, 0]
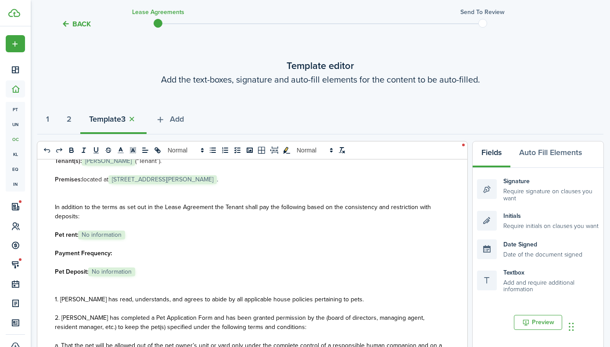
click at [131, 241] on p at bounding box center [249, 243] width 389 height 9
click at [128, 235] on p "Pet rent: ﻿ No information ﻿" at bounding box center [249, 234] width 389 height 9
click at [137, 273] on p "Pet Deposit: ﻿ No information ﻿" at bounding box center [249, 271] width 389 height 9
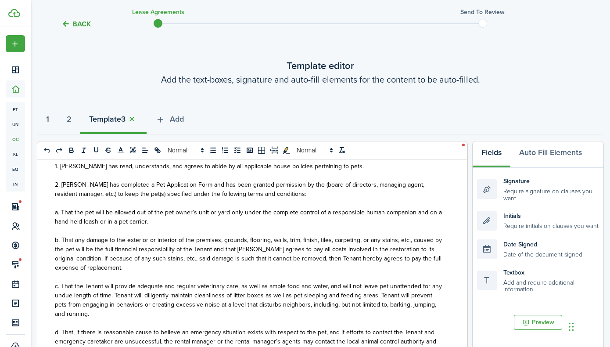
scroll to position [285, 0]
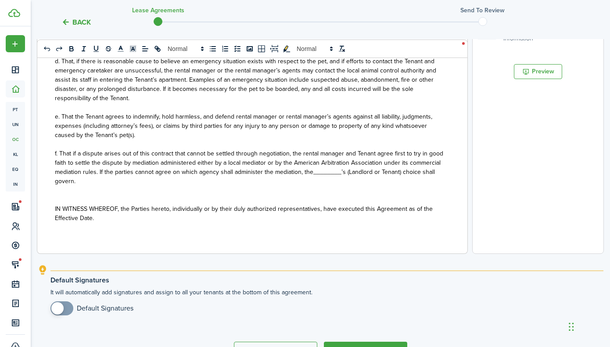
click at [124, 233] on div "PET ADDENDUM TO RENTAL AGREEMENT ______________________________ This Lease Agre…" at bounding box center [249, 81] width 424 height 345
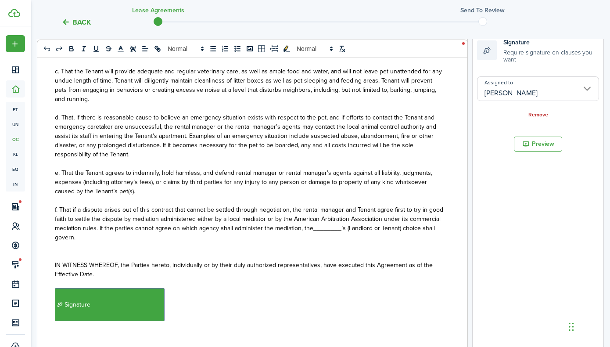
scroll to position [196, 0]
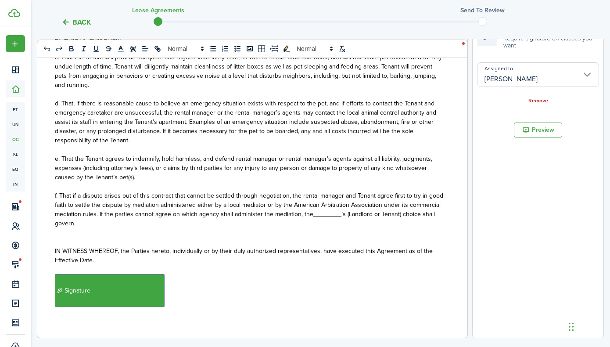
click at [190, 293] on p "﻿ Signature ﻿" at bounding box center [249, 290] width 389 height 33
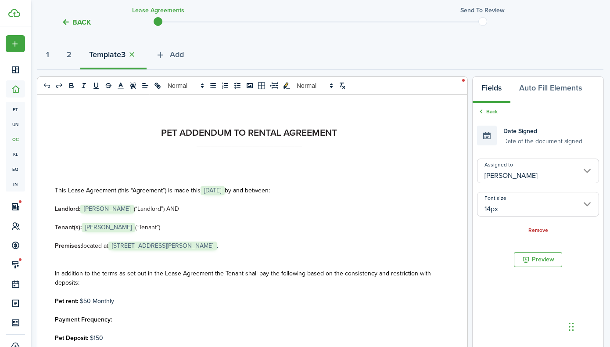
scroll to position [0, 0]
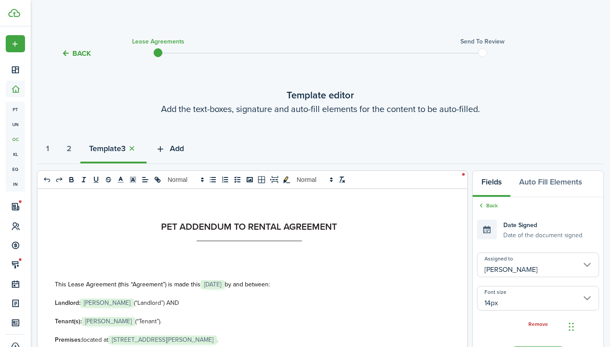
click at [166, 146] on icon "button" at bounding box center [160, 149] width 10 height 10
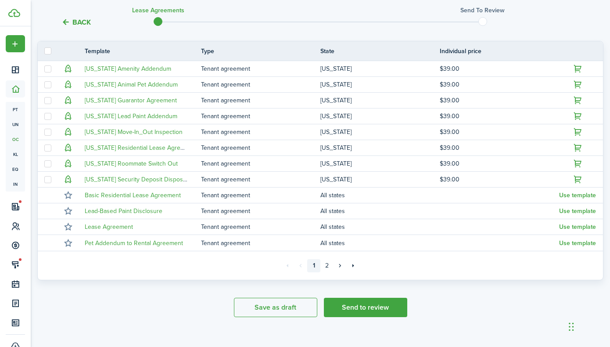
scroll to position [208, 0]
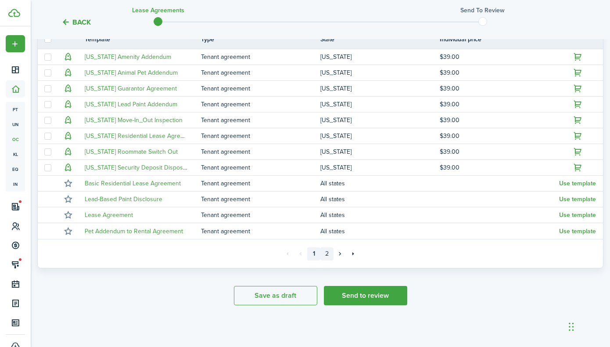
click at [327, 254] on link "2" at bounding box center [326, 253] width 13 height 13
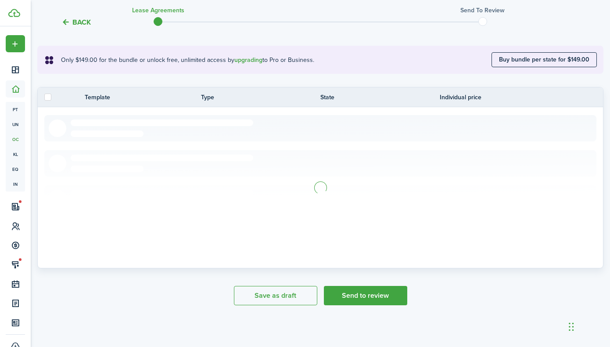
scroll to position [81, 0]
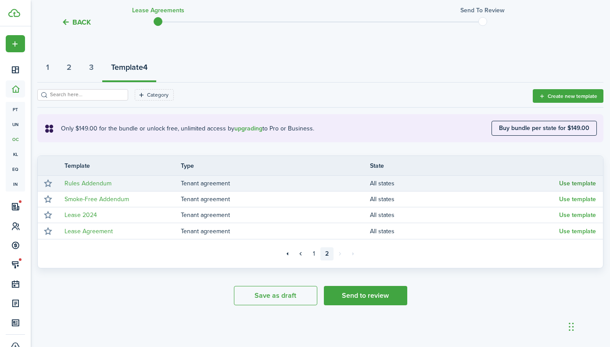
click at [582, 185] on button "Use template" at bounding box center [577, 183] width 37 height 7
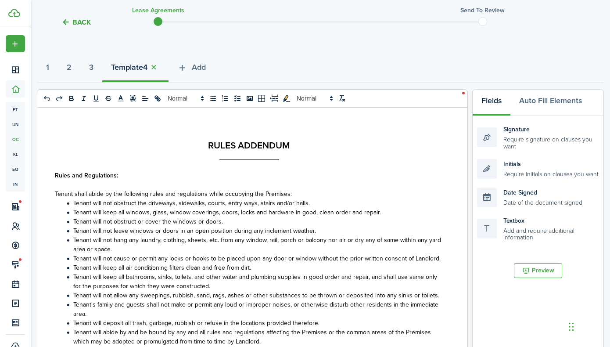
select select "fit"
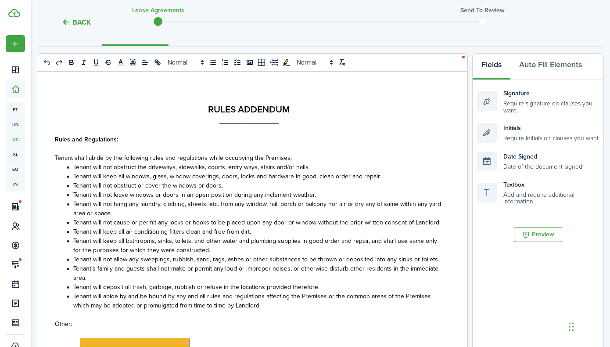
scroll to position [0, 0]
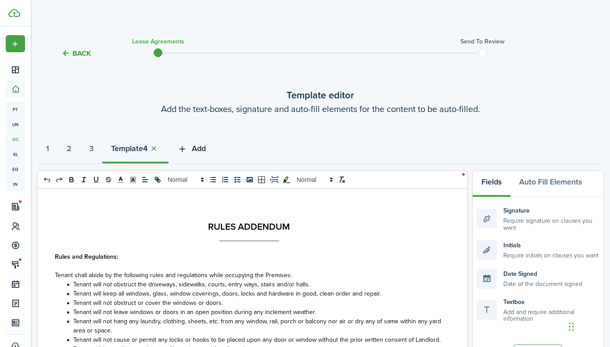
click at [187, 148] on icon "button" at bounding box center [182, 149] width 10 height 10
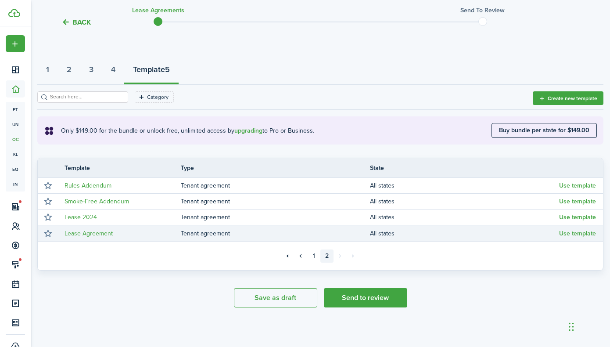
scroll to position [81, 0]
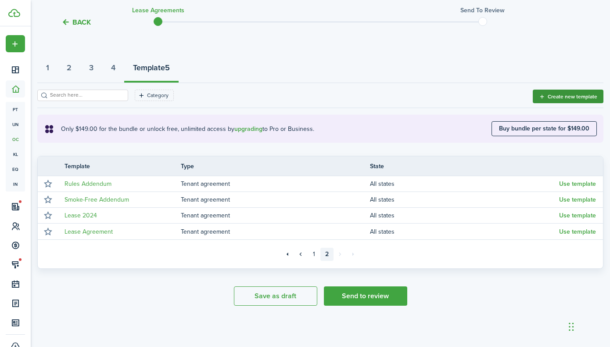
click at [540, 96] on button "Create new template" at bounding box center [568, 97] width 71 height 14
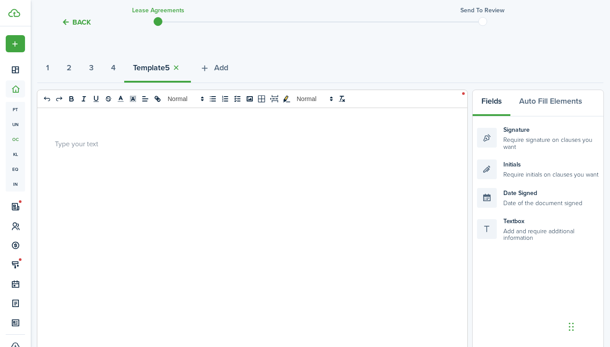
select select "fit"
click at [66, 22] on button "Back" at bounding box center [75, 22] width 29 height 9
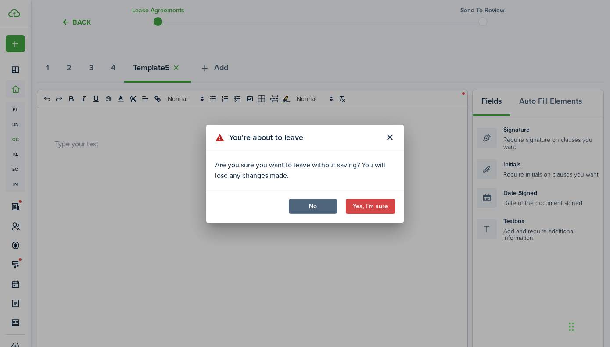
click at [327, 205] on button "No" at bounding box center [313, 206] width 48 height 15
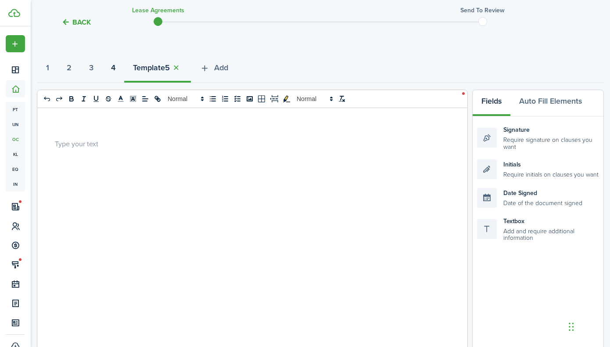
click at [124, 71] on button "4" at bounding box center [113, 70] width 22 height 26
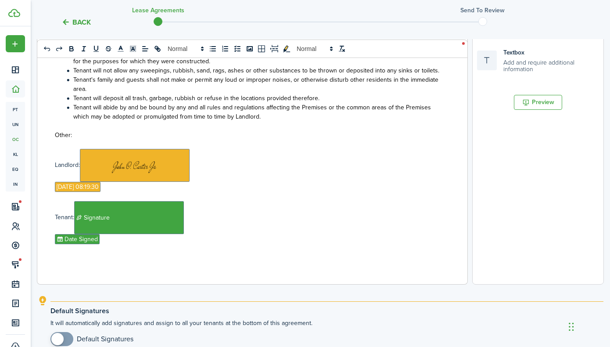
scroll to position [336, 0]
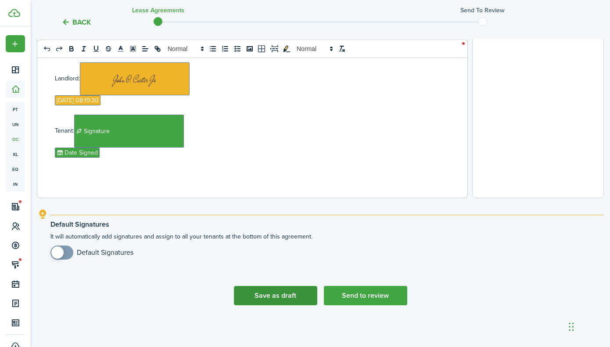
click at [267, 291] on button "Save as draft" at bounding box center [275, 295] width 83 height 19
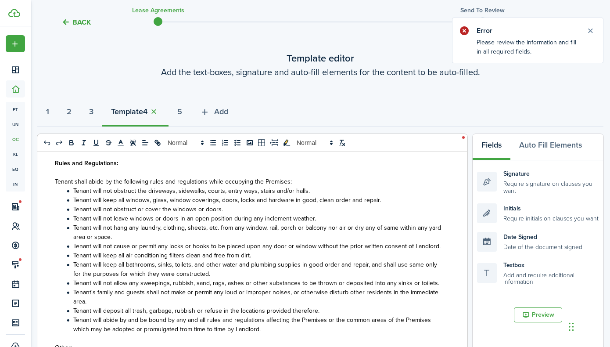
scroll to position [0, 0]
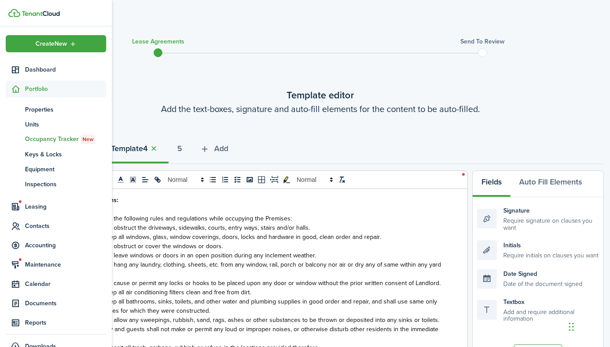
click at [22, 90] on sidebar-link-icon at bounding box center [15, 88] width 19 height 9
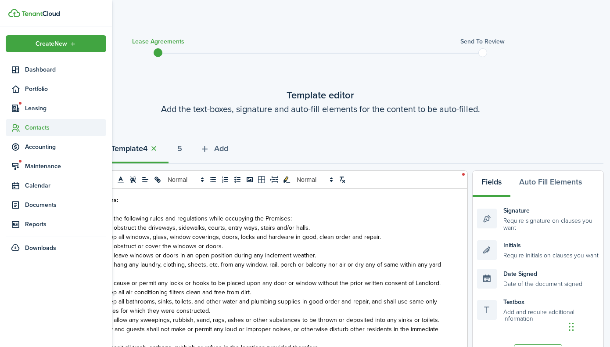
click at [28, 126] on span "Contacts" at bounding box center [65, 127] width 81 height 9
click at [30, 144] on span "Tenants" at bounding box center [65, 148] width 81 height 9
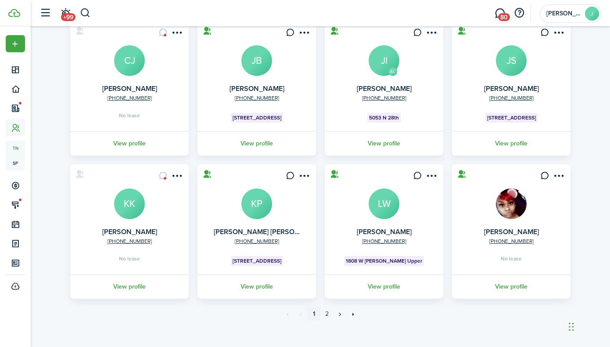
scroll to position [227, 0]
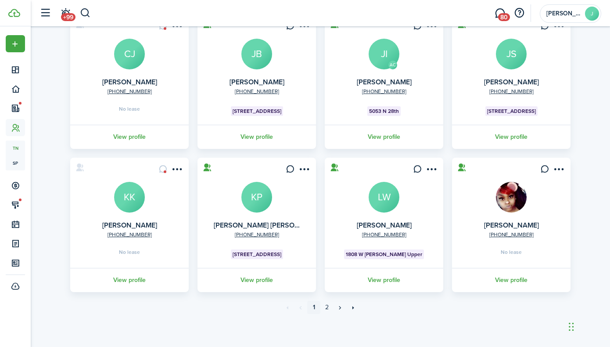
click at [389, 195] on avatar-text "LW" at bounding box center [384, 197] width 31 height 31
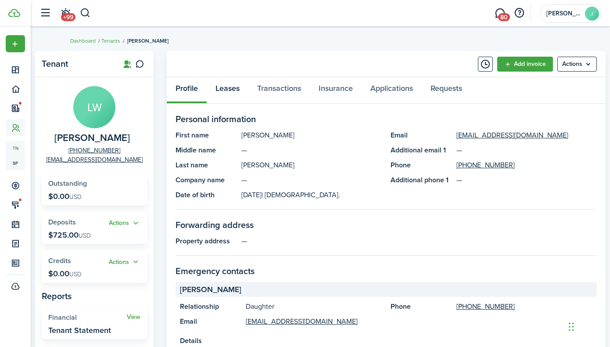
click at [238, 88] on link "Leases" at bounding box center [228, 90] width 42 height 26
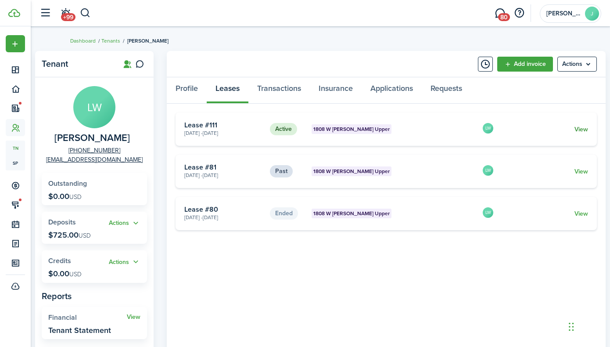
click at [583, 130] on link "View" at bounding box center [582, 129] width 14 height 9
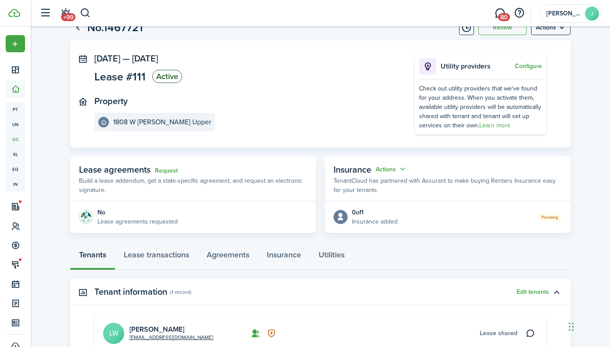
scroll to position [39, 0]
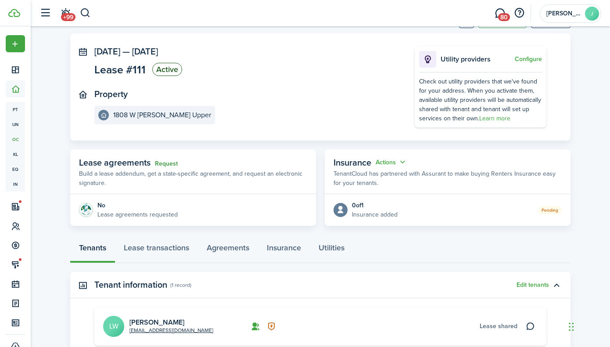
click at [161, 162] on link "Request" at bounding box center [166, 163] width 23 height 7
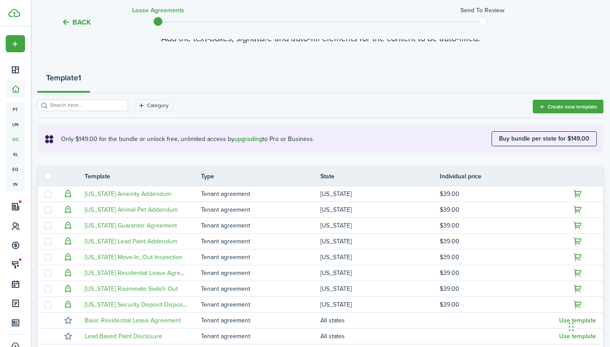
scroll to position [73, 0]
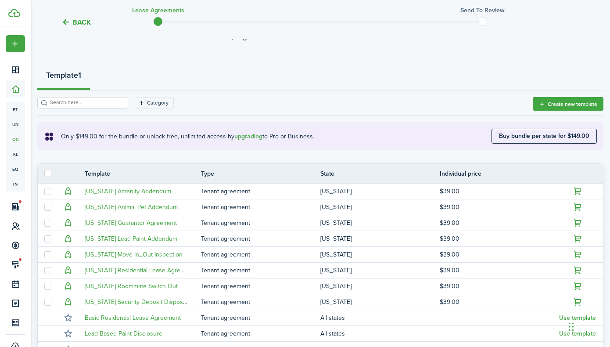
click at [66, 22] on button "Back" at bounding box center [75, 22] width 29 height 9
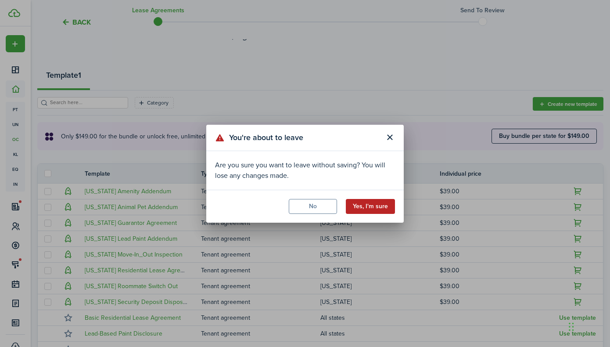
click at [354, 209] on button "Yes, I'm sure" at bounding box center [370, 206] width 49 height 15
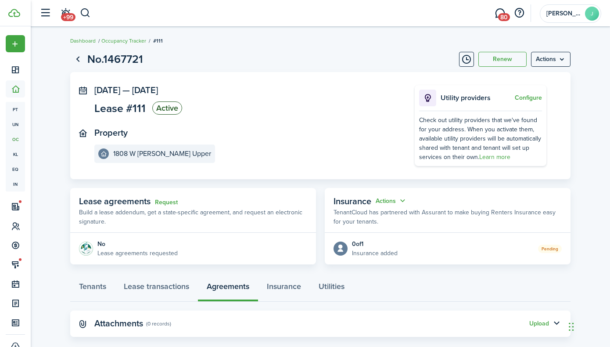
scroll to position [14, 0]
